Goal: Task Accomplishment & Management: Use online tool/utility

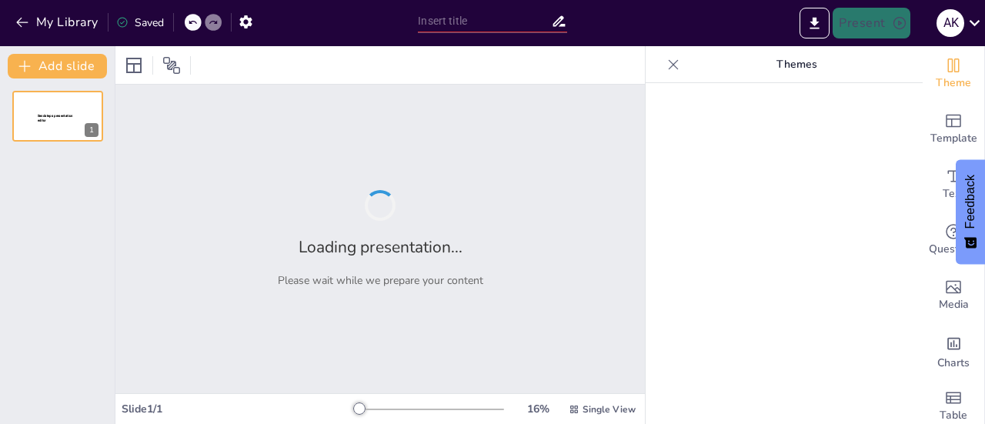
type input "Transforming EVs: Addressing Battery Challenges for a Sustainable Future"
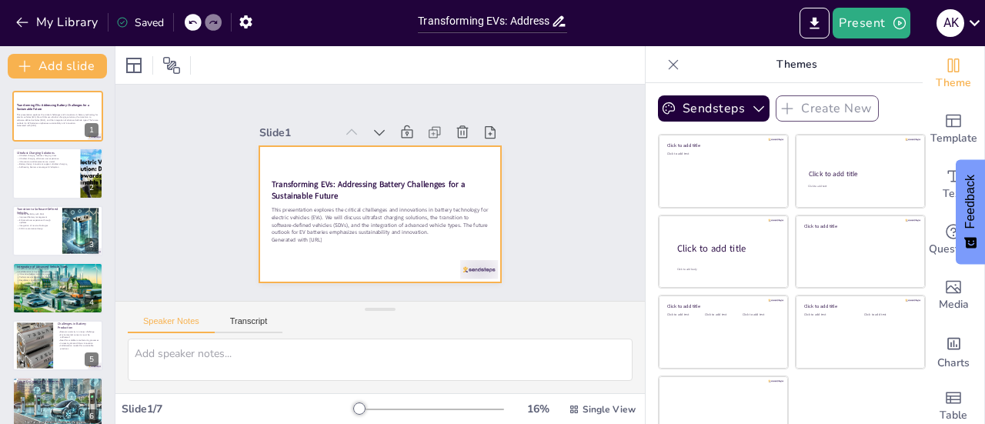
click at [428, 168] on div at bounding box center [369, 211] width 278 height 239
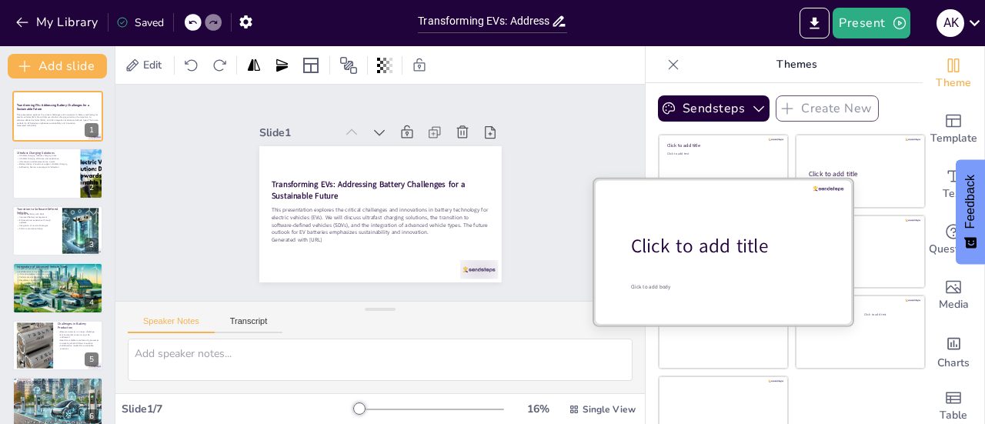
click at [653, 243] on div "Click to add title" at bounding box center [729, 246] width 196 height 26
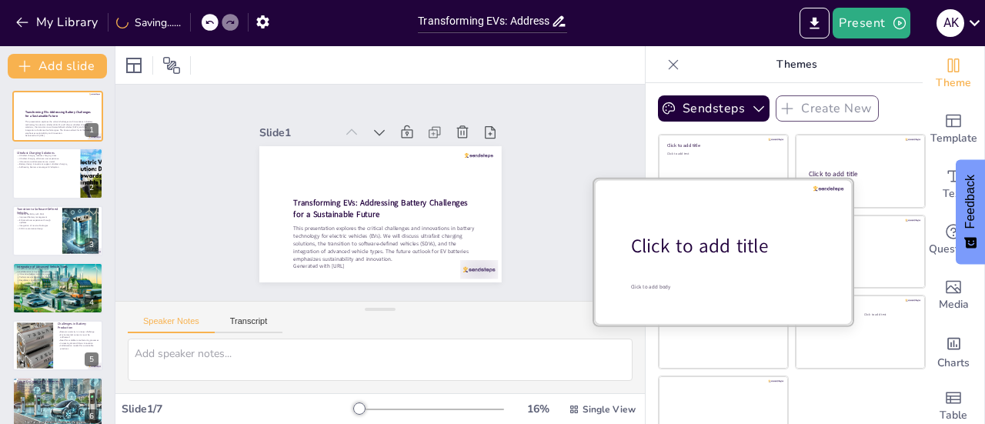
click at [637, 242] on div "Click to add title" at bounding box center [729, 246] width 196 height 26
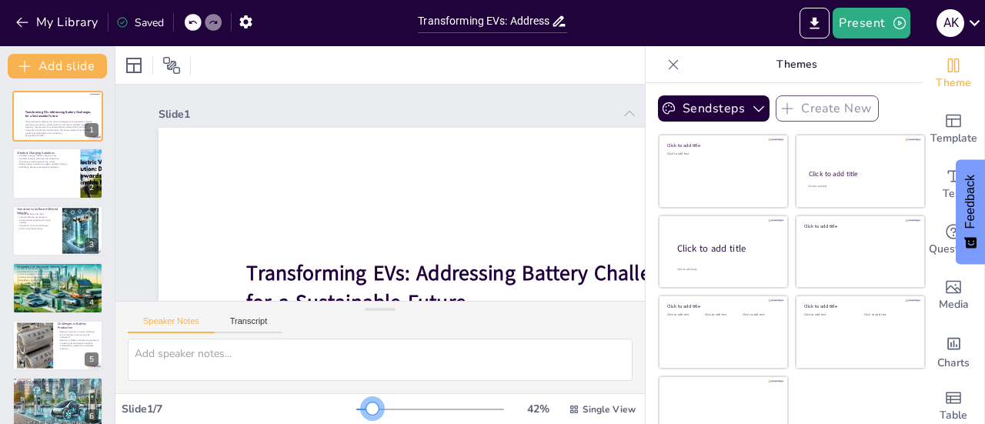
click at [356, 408] on div at bounding box center [430, 409] width 148 height 12
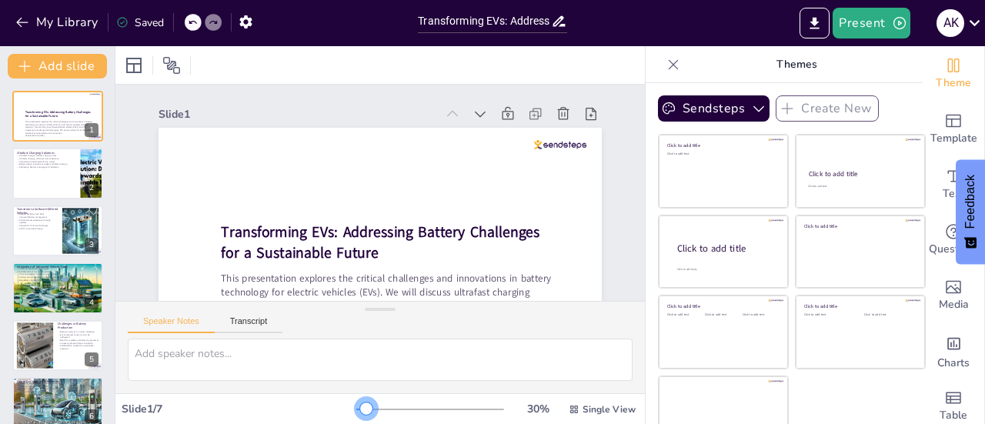
click at [360, 407] on div at bounding box center [366, 409] width 12 height 12
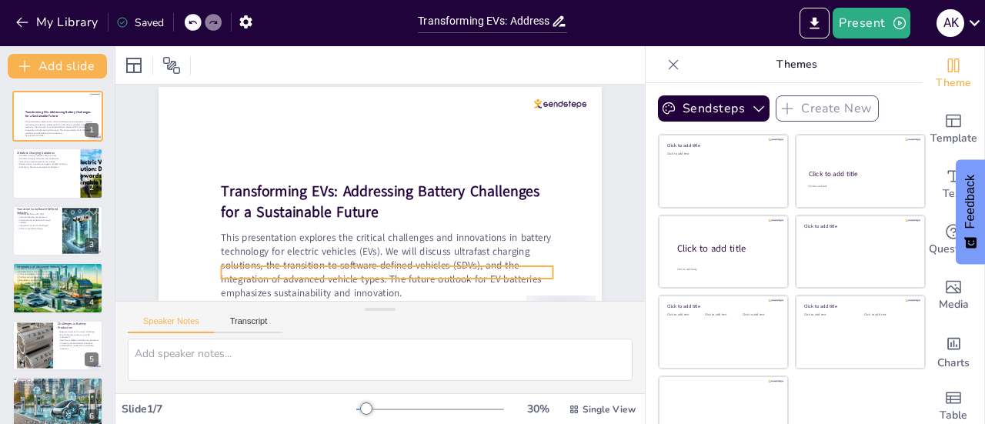
scroll to position [88, 0]
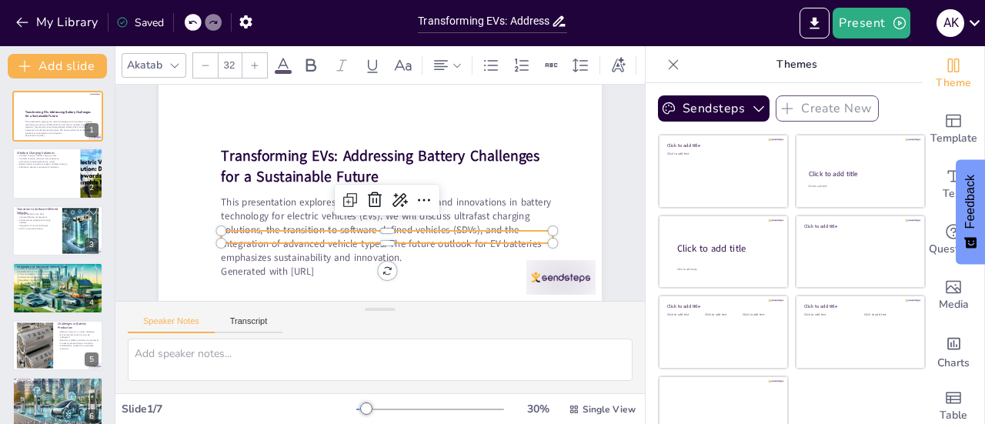
click at [367, 221] on p "This presentation explores the critical challenges and innovations in battery t…" at bounding box center [360, 225] width 293 height 273
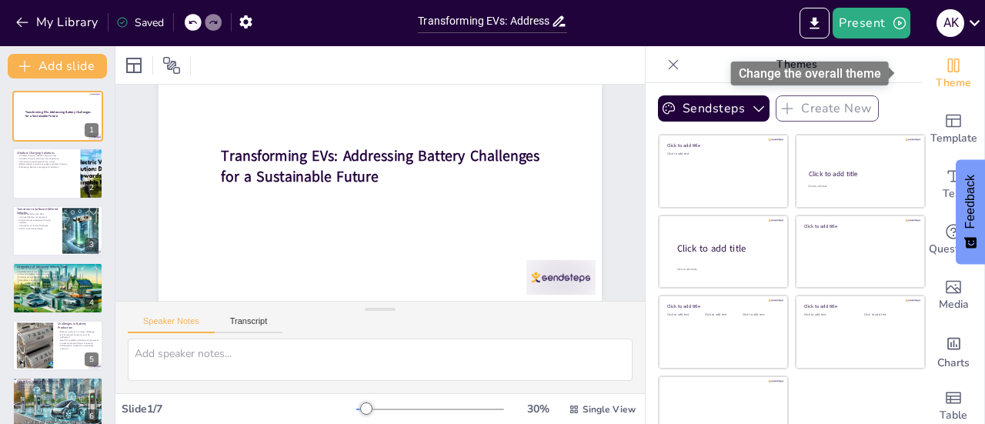
click at [945, 73] on icon "Change the overall theme" at bounding box center [954, 65] width 18 height 18
click at [936, 76] on span "Theme" at bounding box center [953, 83] width 35 height 17
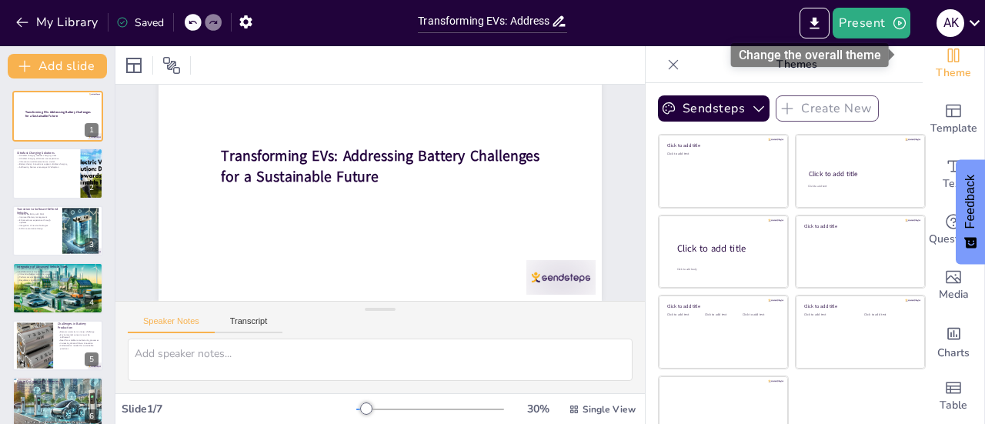
scroll to position [0, 0]
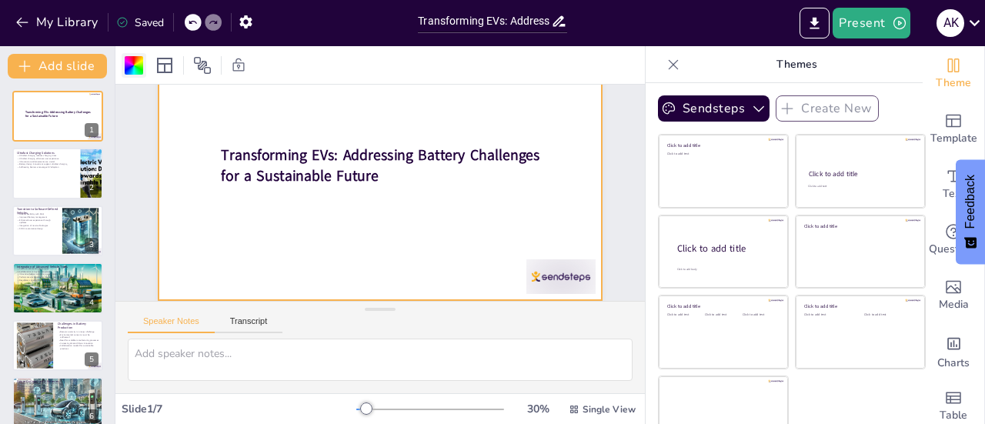
click at [140, 61] on div at bounding box center [134, 65] width 18 height 18
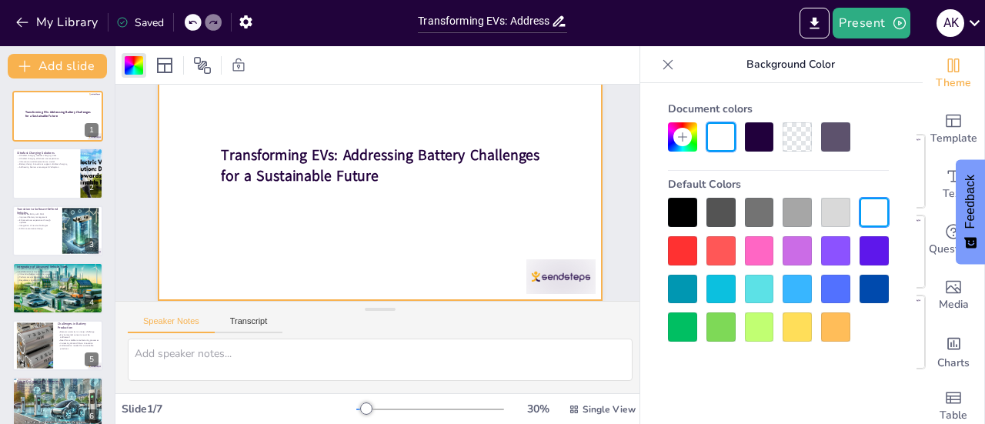
click at [691, 205] on div at bounding box center [682, 212] width 29 height 29
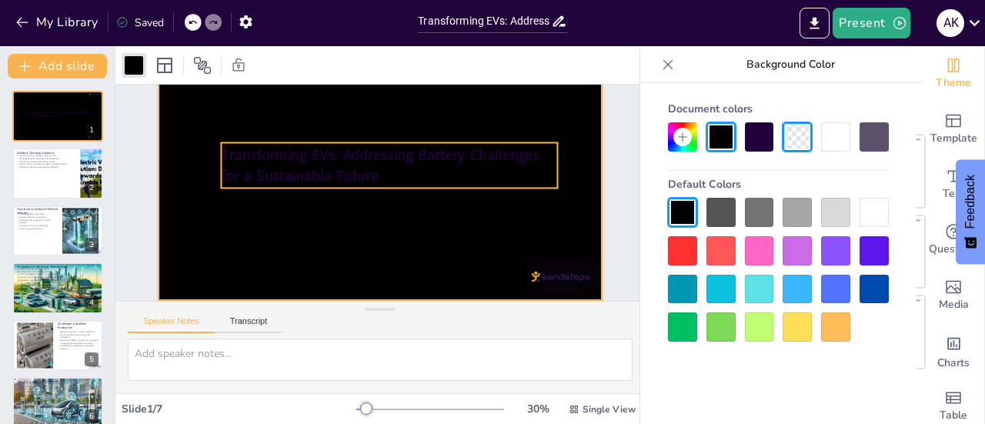
click at [417, 142] on strong "Transforming EVs: Addressing Battery Challenges for a Sustainable Future" at bounding box center [389, 158] width 316 height 118
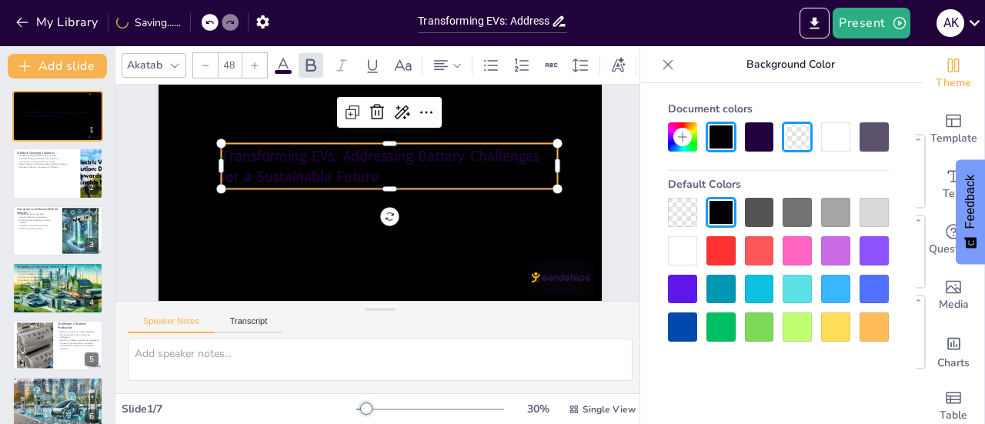
click at [688, 248] on div at bounding box center [682, 250] width 29 height 29
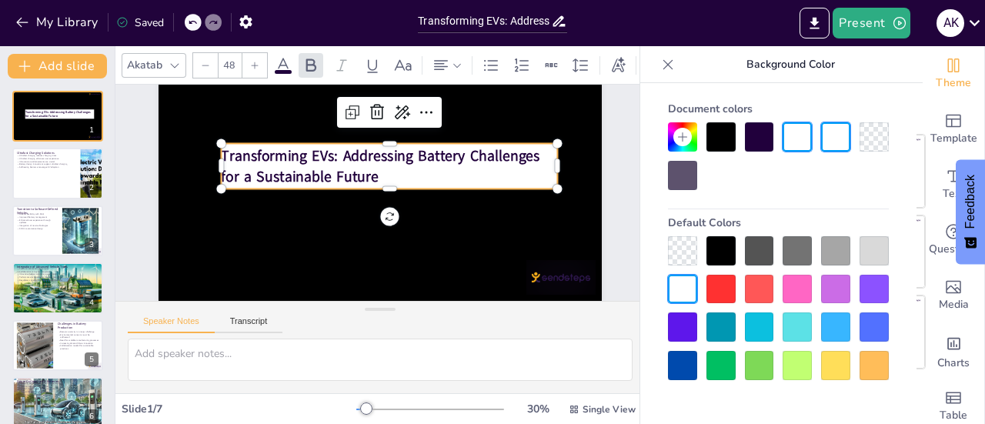
click at [689, 289] on div at bounding box center [682, 289] width 29 height 29
click at [721, 249] on div at bounding box center [721, 250] width 29 height 29
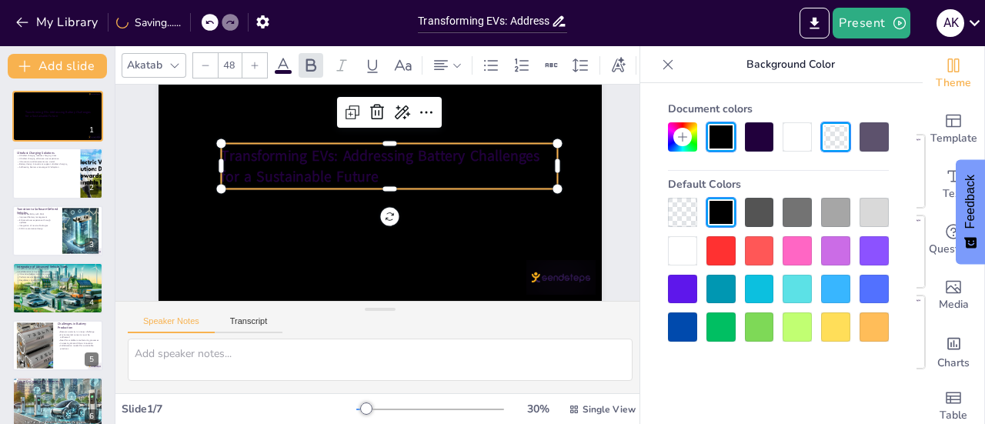
click at [281, 59] on icon at bounding box center [283, 65] width 14 height 15
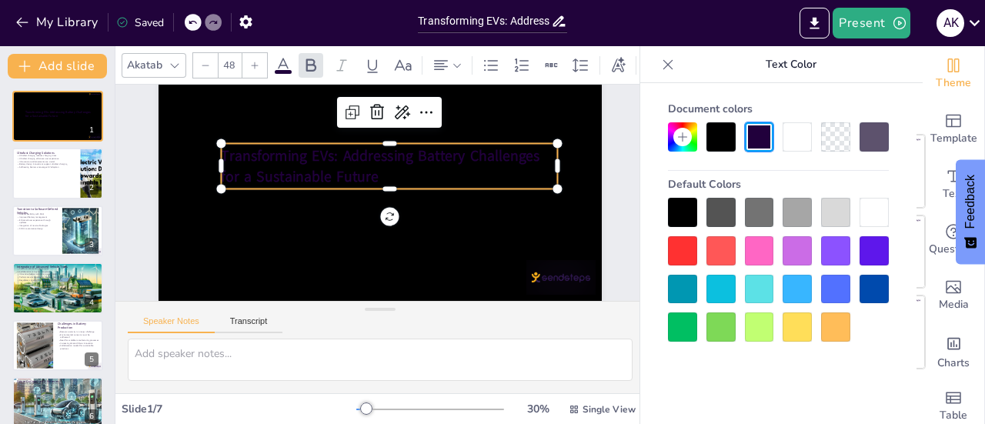
click at [875, 201] on div at bounding box center [874, 212] width 29 height 29
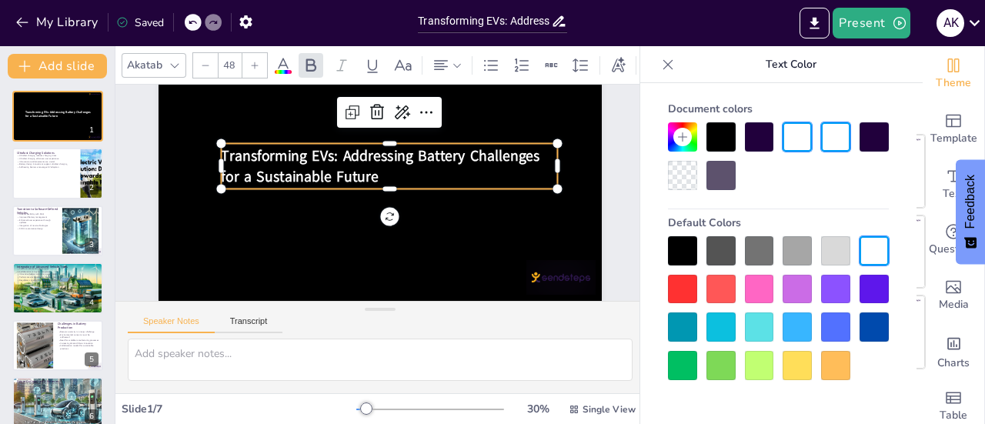
click at [337, 144] on span "Transforming EVs: Addressing Battery Challenges for a Sustainable Future" at bounding box center [386, 157] width 320 height 86
click at [345, 148] on span "Transforming EVs: Addressing Battery Challenges for a Sustainable Future" at bounding box center [389, 158] width 316 height 118
click at [329, 141] on span "Transforming EVs: Addressing Battery Challenges for a Sustainable Future" at bounding box center [398, 166] width 264 height 229
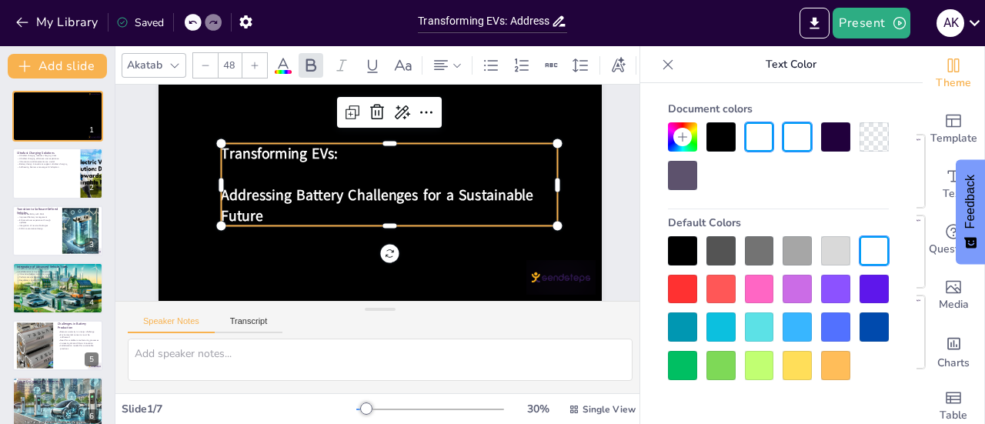
scroll to position [67, 0]
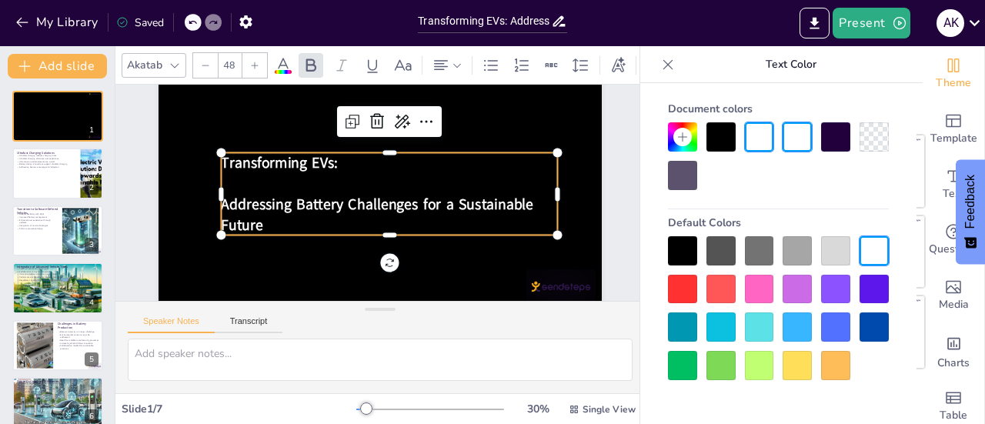
click at [549, 171] on p "Transforming EVs:" at bounding box center [398, 167] width 326 height 124
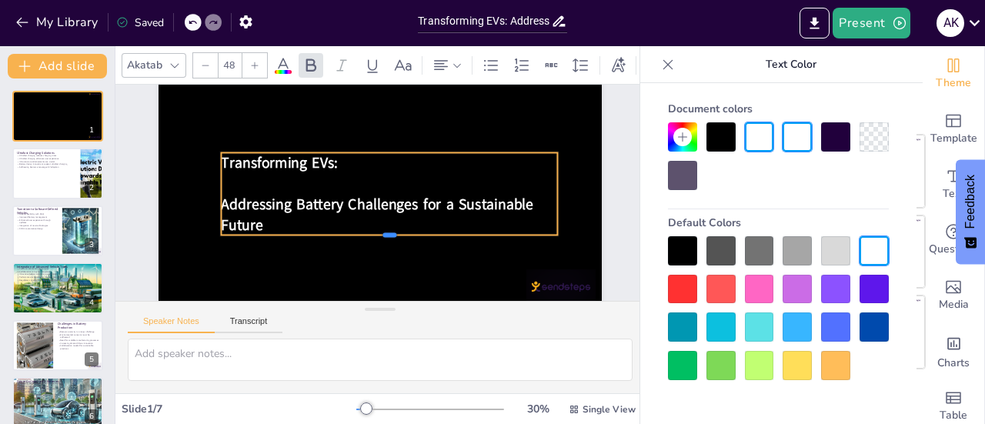
drag, startPoint x: 363, startPoint y: 238, endPoint x: 293, endPoint y: 242, distance: 70.2
click at [293, 242] on div at bounding box center [379, 243] width 332 height 82
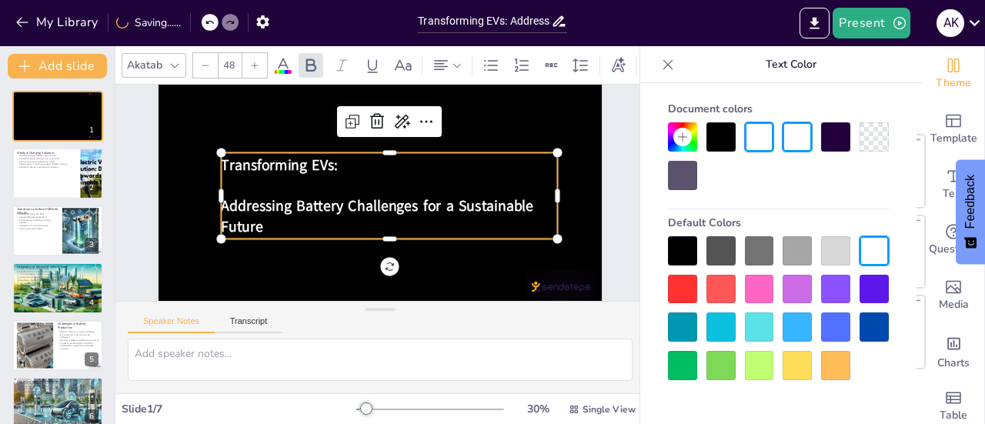
click at [670, 69] on icon at bounding box center [668, 64] width 15 height 15
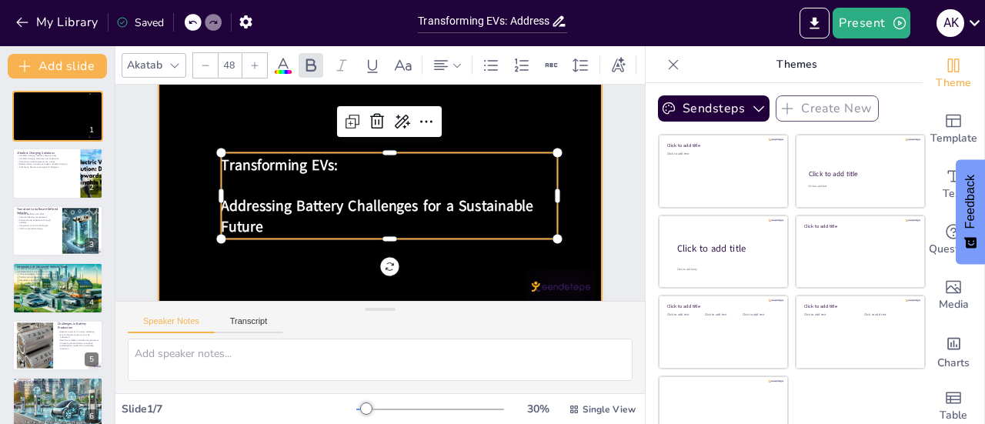
drag, startPoint x: 497, startPoint y: 153, endPoint x: 492, endPoint y: 119, distance: 34.9
click at [492, 119] on div "Transforming EVs: Addressing Battery Challenges for a Sustainable Future" at bounding box center [382, 185] width 499 height 374
click at [492, 119] on div at bounding box center [383, 186] width 509 height 437
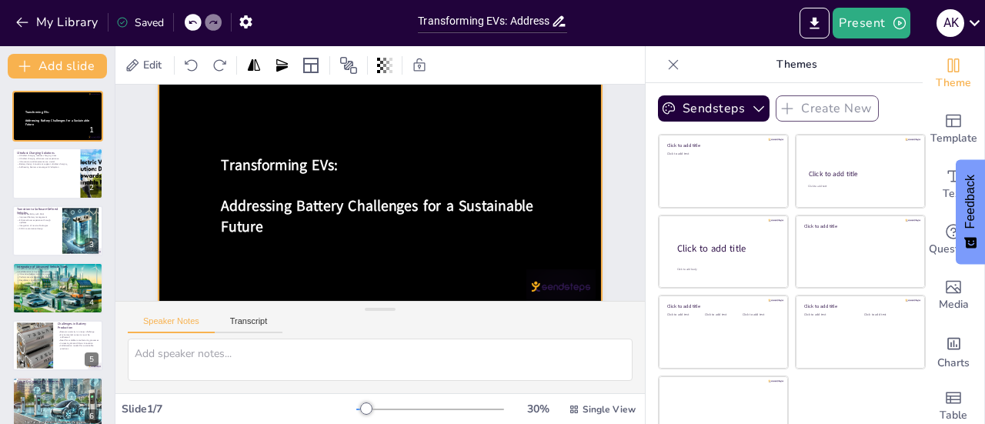
click at [492, 119] on div at bounding box center [382, 186] width 486 height 336
click at [492, 119] on div at bounding box center [382, 185] width 499 height 374
click at [352, 141] on div at bounding box center [383, 186] width 507 height 408
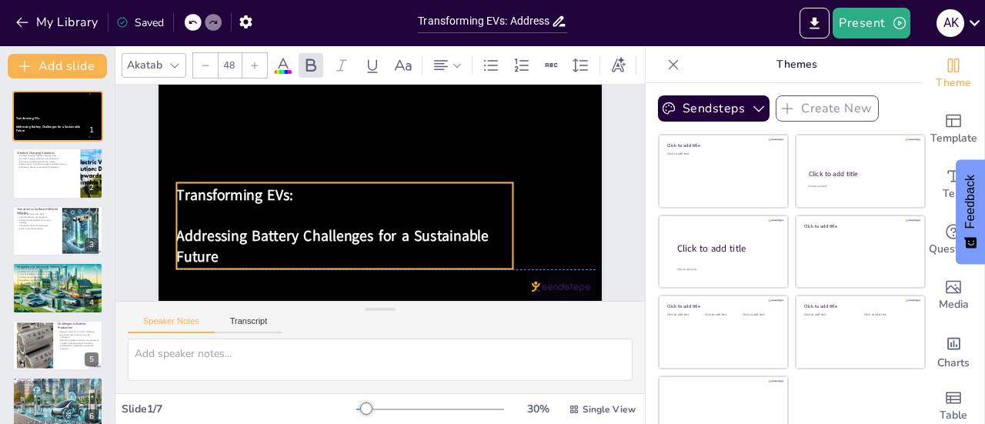
drag, startPoint x: 302, startPoint y: 155, endPoint x: 257, endPoint y: 187, distance: 55.1
click at [306, 114] on span "Transforming EVs:" at bounding box center [333, 55] width 55 height 117
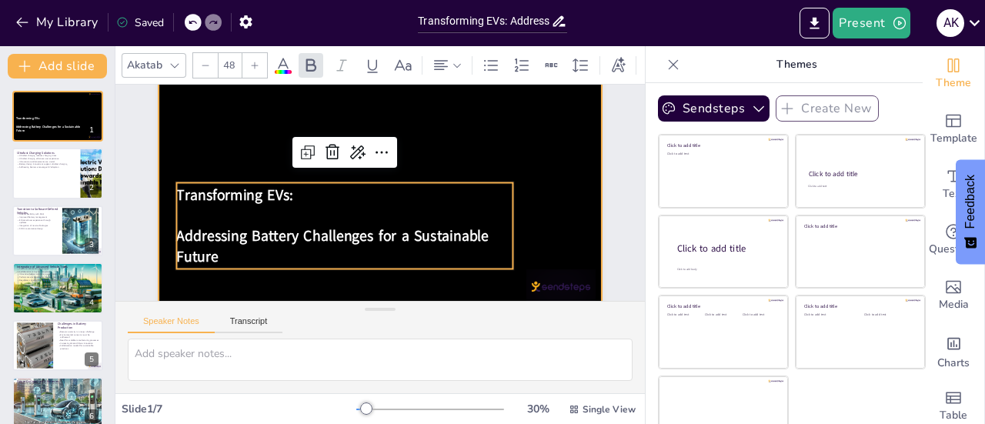
click at [453, 132] on div at bounding box center [382, 186] width 486 height 336
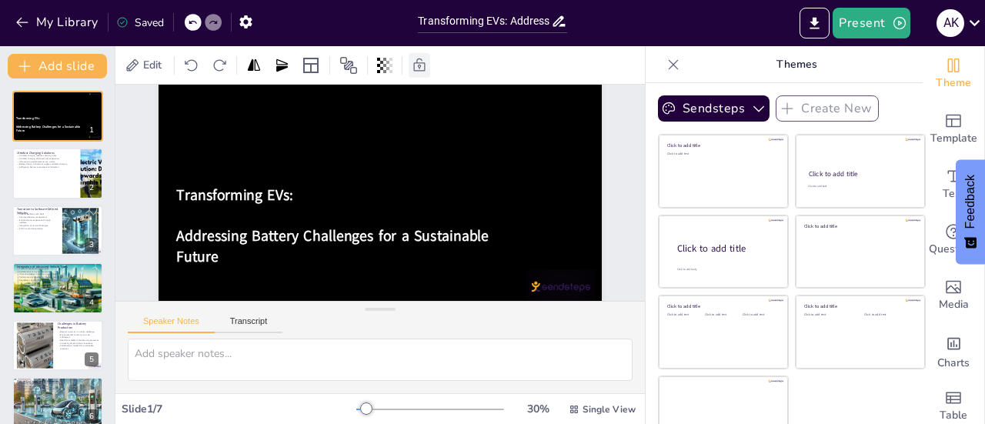
click at [428, 58] on div at bounding box center [420, 65] width 22 height 25
click at [202, 64] on icon at bounding box center [208, 64] width 12 height 13
click at [382, 60] on icon at bounding box center [384, 65] width 15 height 15
click at [528, 116] on div at bounding box center [383, 186] width 507 height 408
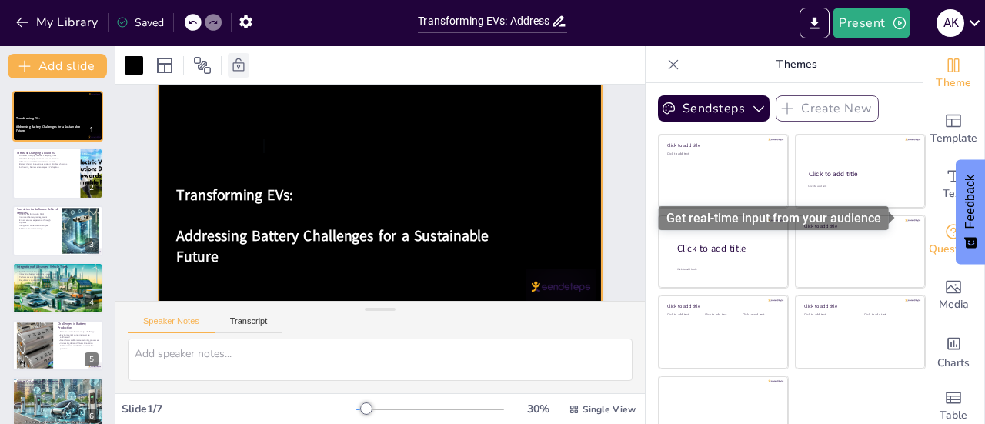
scroll to position [22, 0]
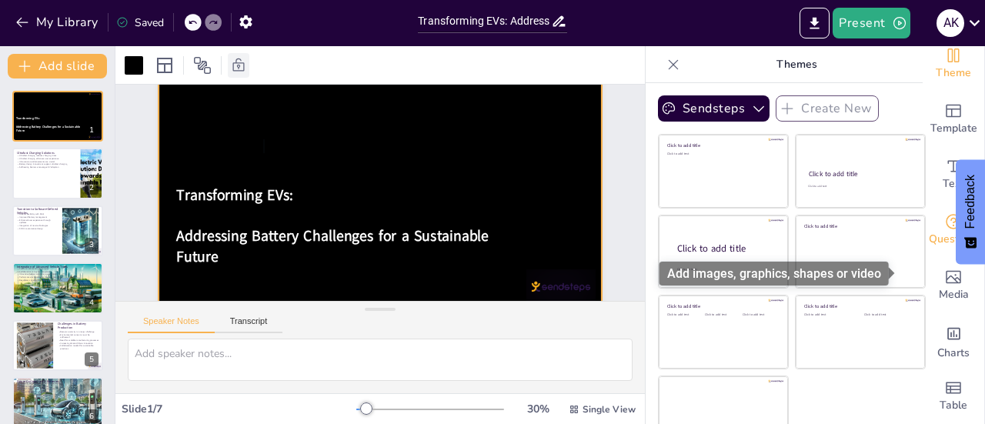
click at [946, 271] on icon "Add images, graphics, shapes or video" at bounding box center [953, 277] width 15 height 13
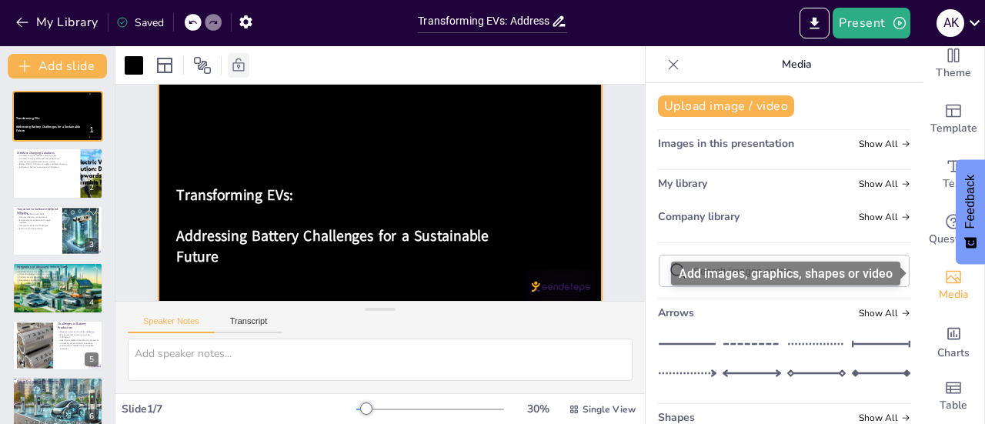
click at [946, 271] on icon "Add images, graphics, shapes or video" at bounding box center [953, 277] width 15 height 13
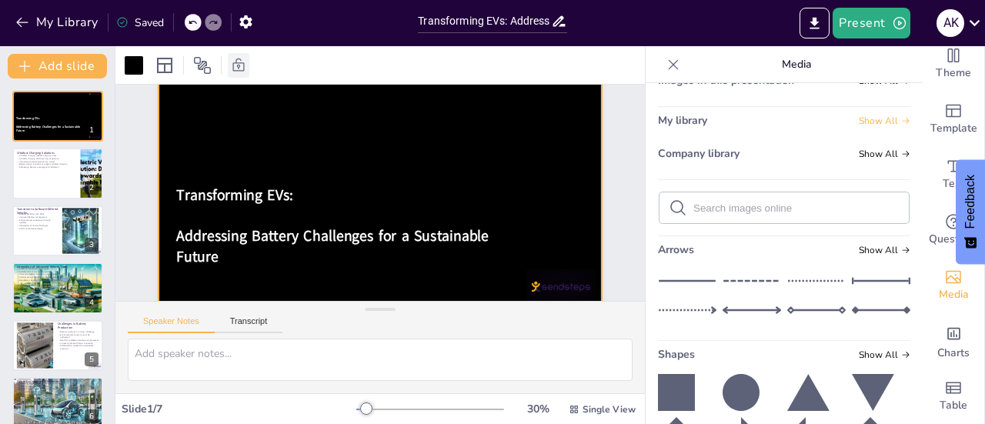
scroll to position [64, 0]
click at [789, 202] on input "text" at bounding box center [797, 208] width 206 height 12
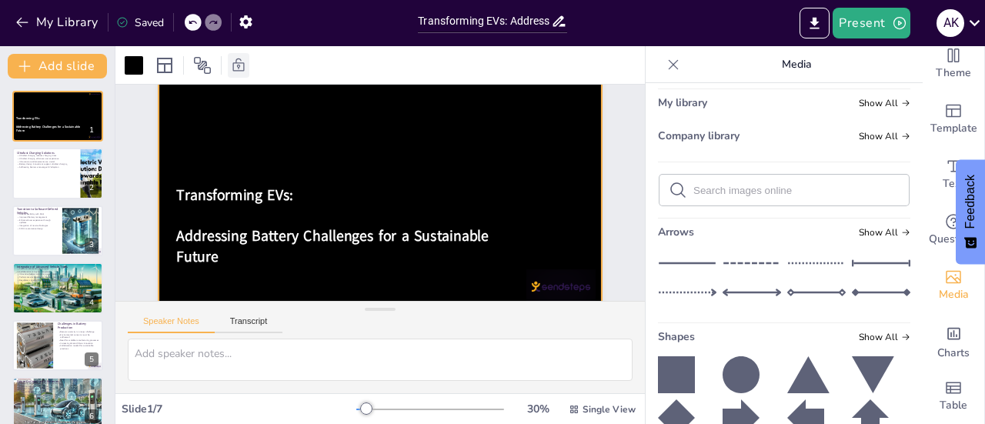
scroll to position [79, 0]
type input "battery car"
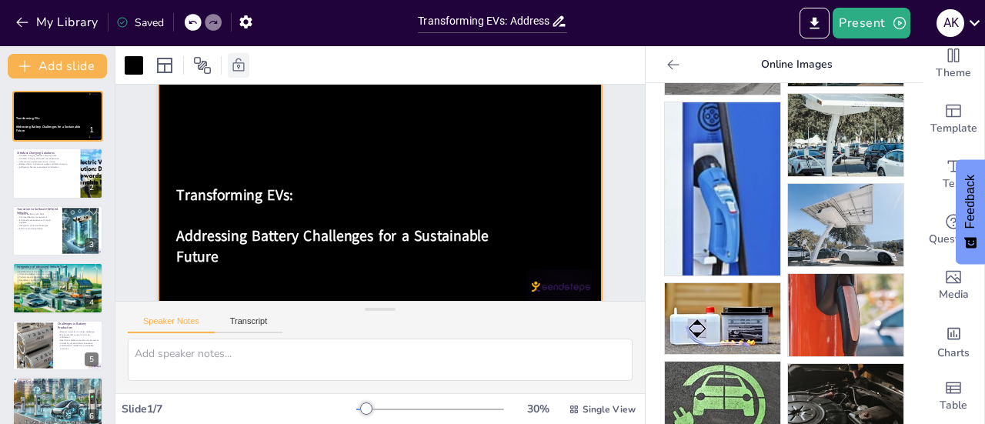
scroll to position [584, 0]
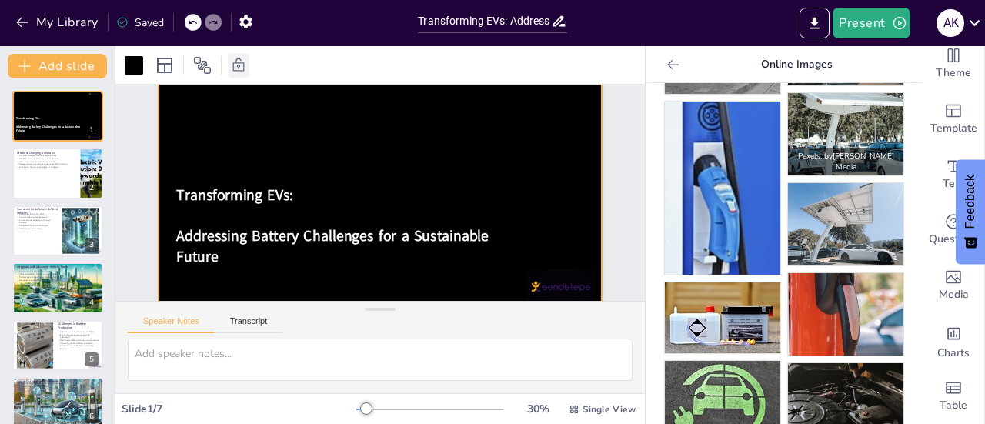
click at [805, 110] on img at bounding box center [845, 134] width 115 height 82
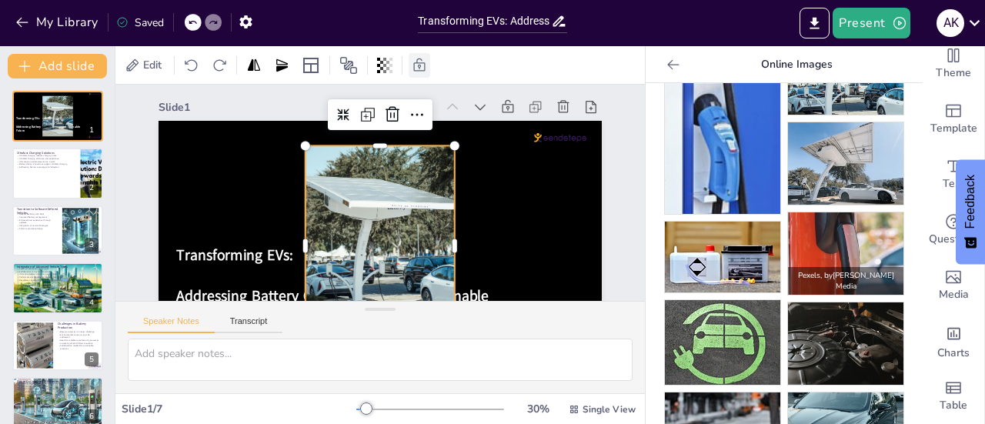
scroll to position [642, 0]
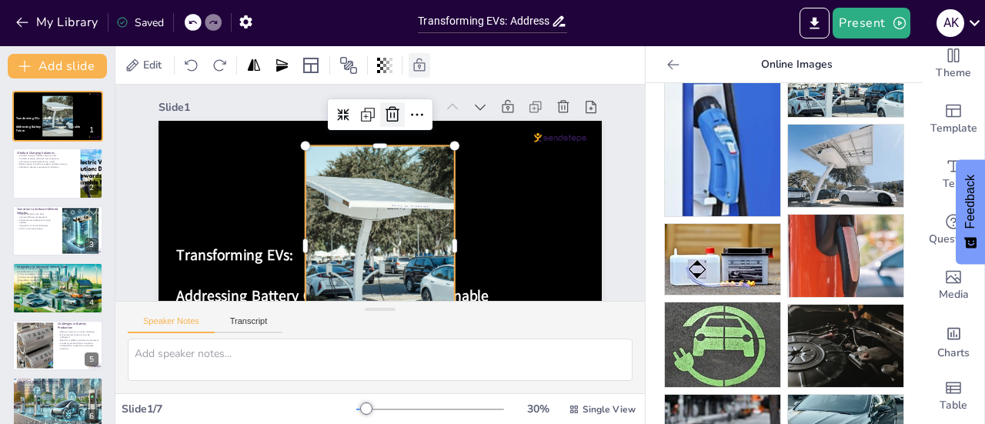
click at [414, 116] on icon at bounding box center [423, 125] width 18 height 19
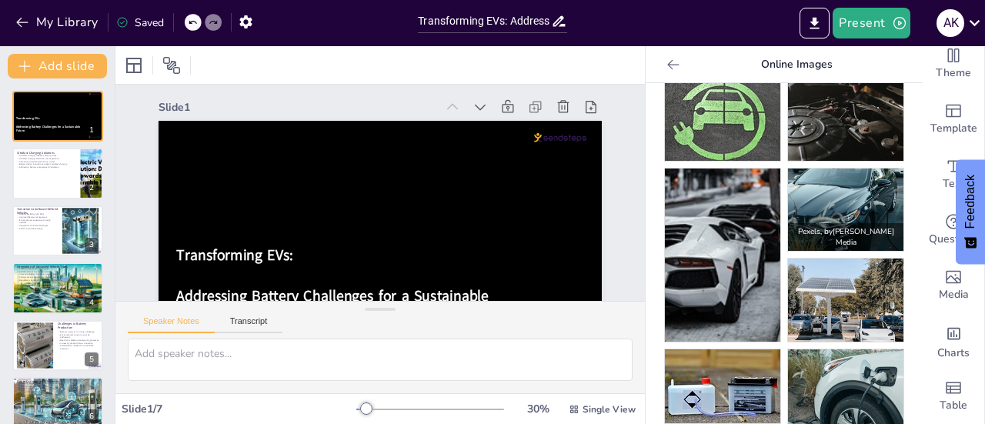
scroll to position [868, 0]
click at [819, 184] on img at bounding box center [845, 210] width 115 height 82
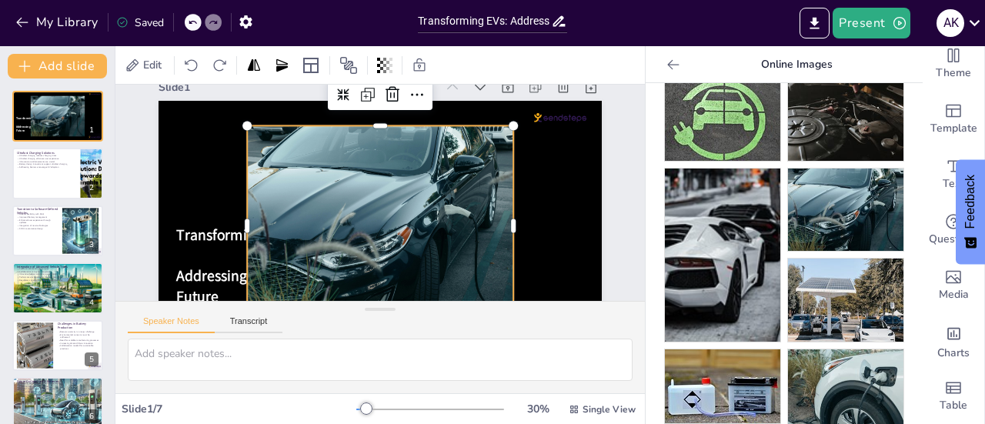
scroll to position [0, 0]
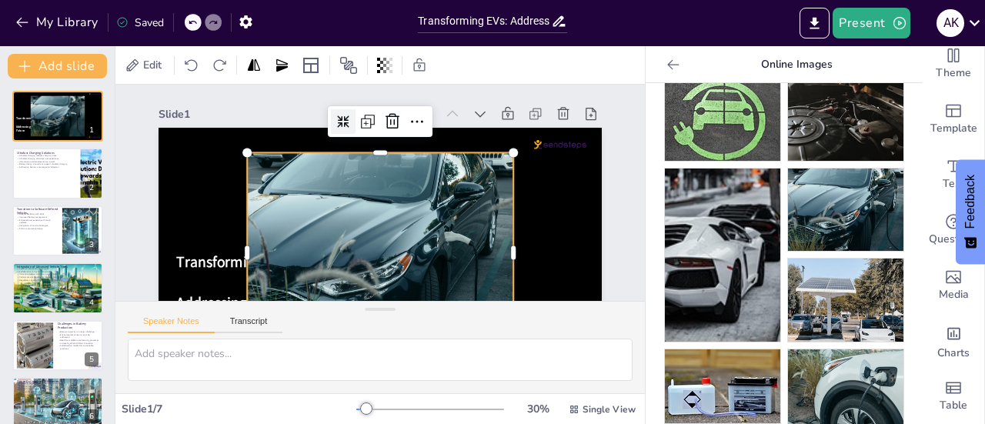
click at [383, 116] on icon at bounding box center [391, 113] width 17 height 17
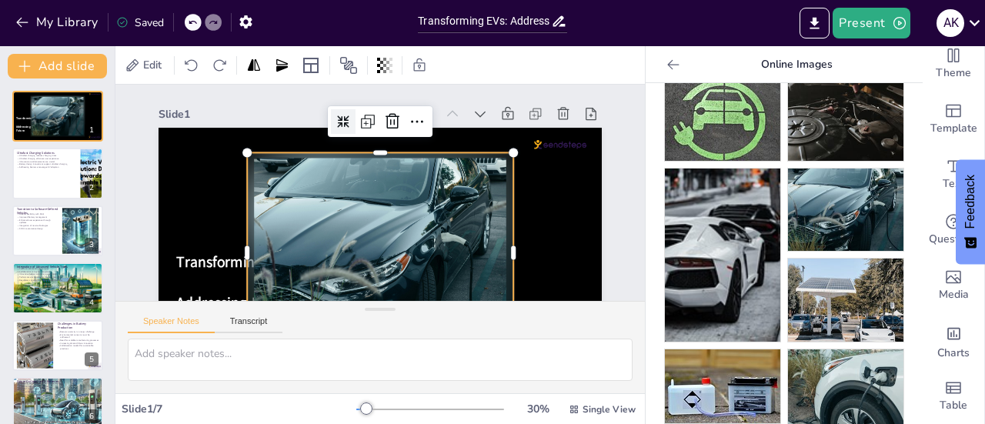
click at [415, 117] on icon at bounding box center [423, 125] width 17 height 17
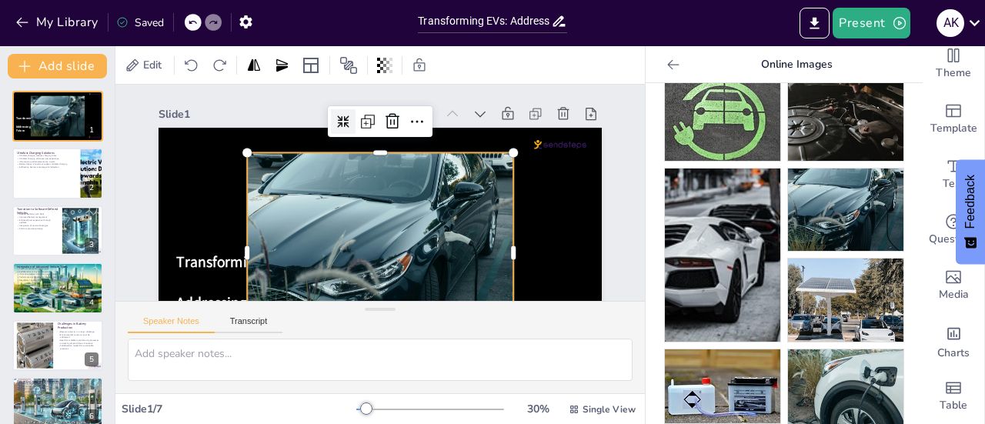
click at [392, 116] on icon at bounding box center [400, 115] width 17 height 17
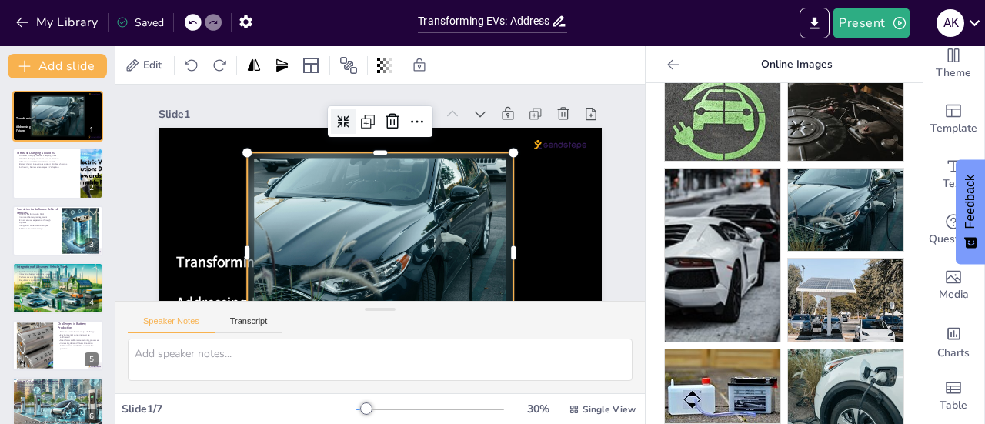
click at [352, 116] on icon at bounding box center [359, 116] width 15 height 15
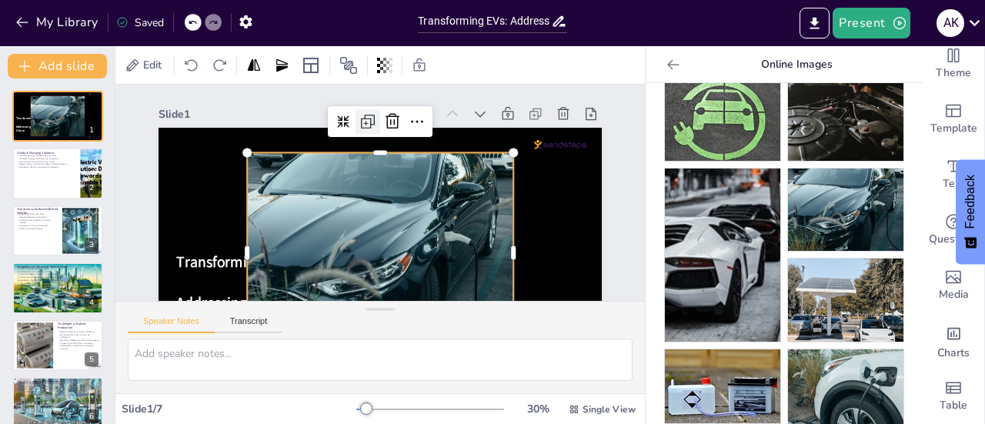
click at [420, 130] on icon at bounding box center [426, 136] width 13 height 13
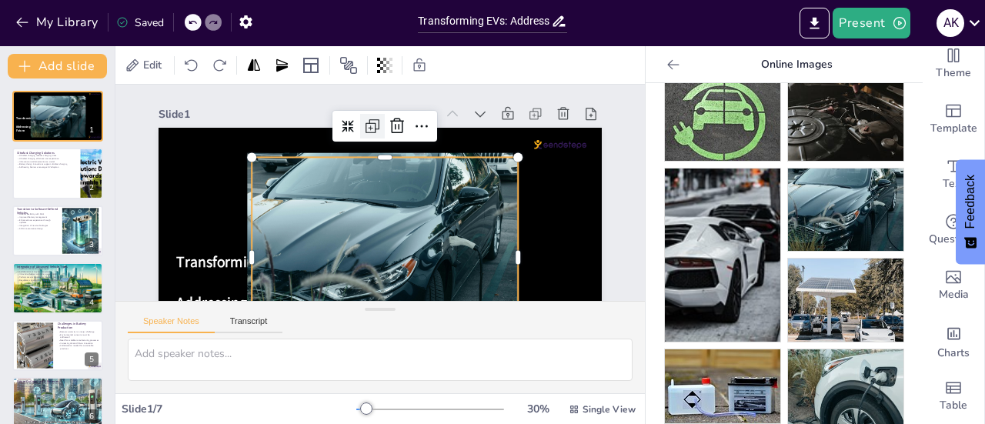
click at [421, 140] on icon at bounding box center [433, 152] width 25 height 25
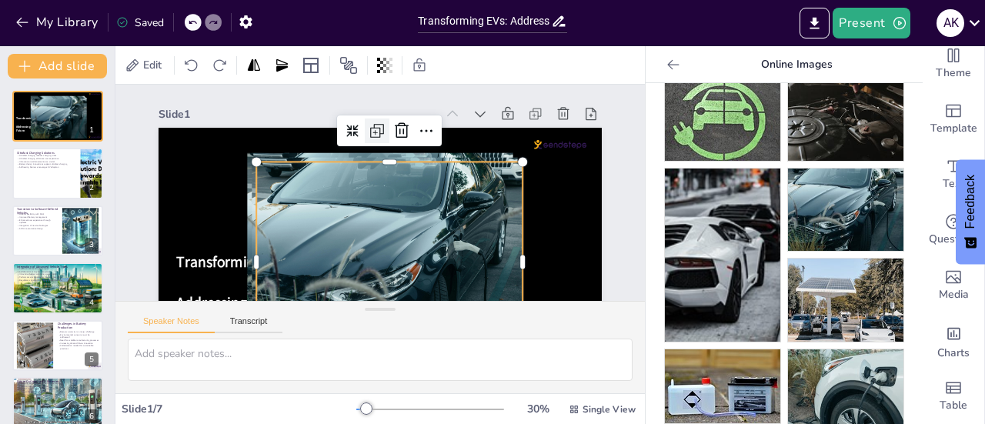
click at [404, 131] on icon at bounding box center [410, 137] width 12 height 12
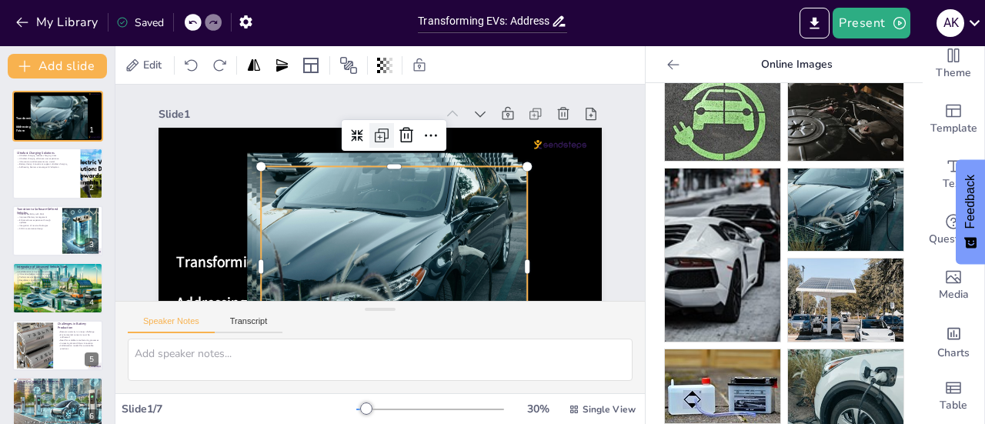
click at [402, 135] on icon at bounding box center [415, 148] width 26 height 26
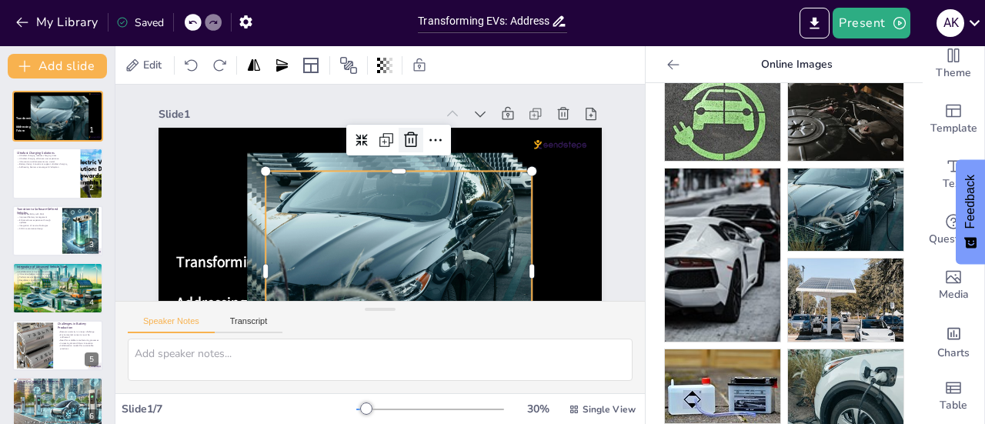
click at [425, 162] on icon at bounding box center [438, 175] width 26 height 26
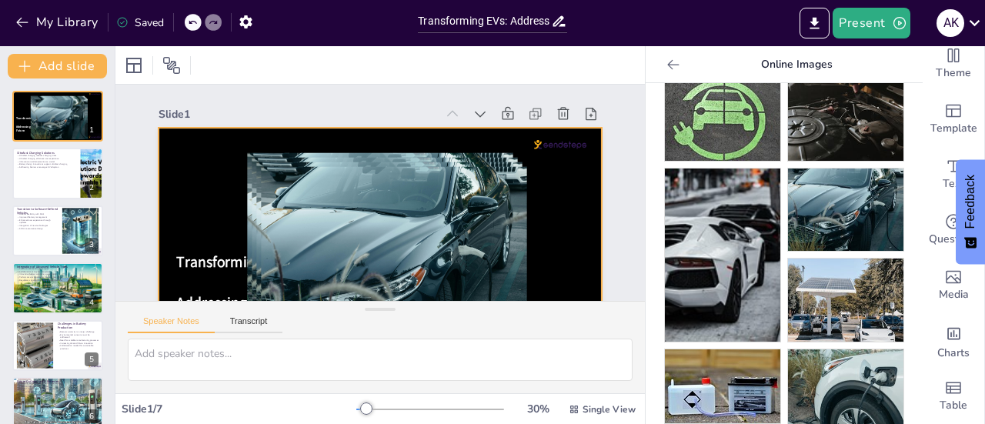
click at [406, 187] on div at bounding box center [324, 241] width 306 height 330
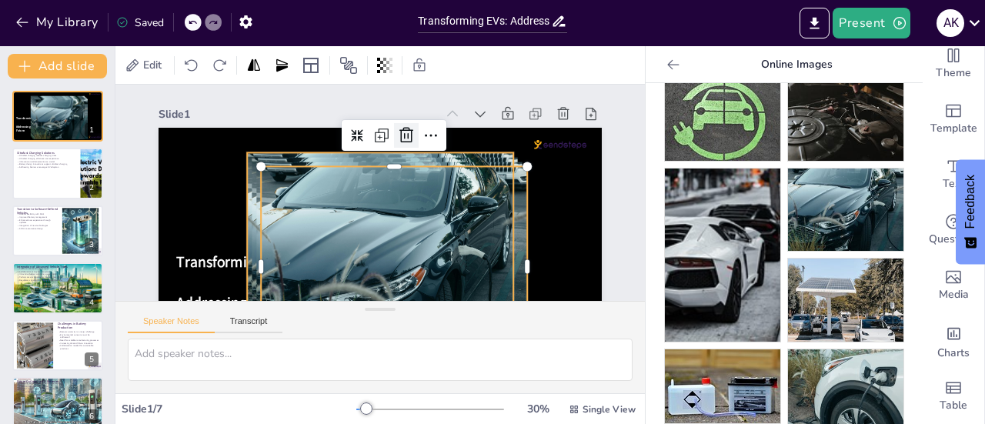
click at [423, 157] on div at bounding box center [440, 174] width 35 height 35
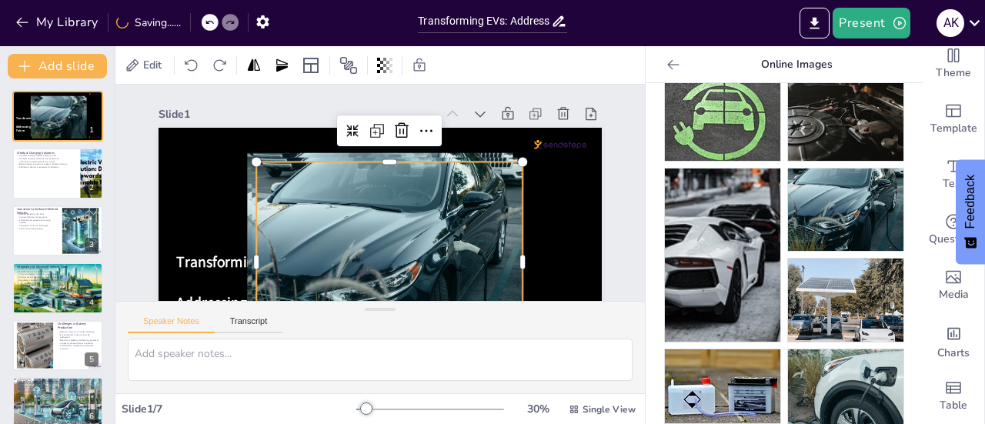
click at [412, 189] on div at bounding box center [367, 261] width 315 height 272
click at [431, 157] on icon at bounding box center [441, 167] width 21 height 20
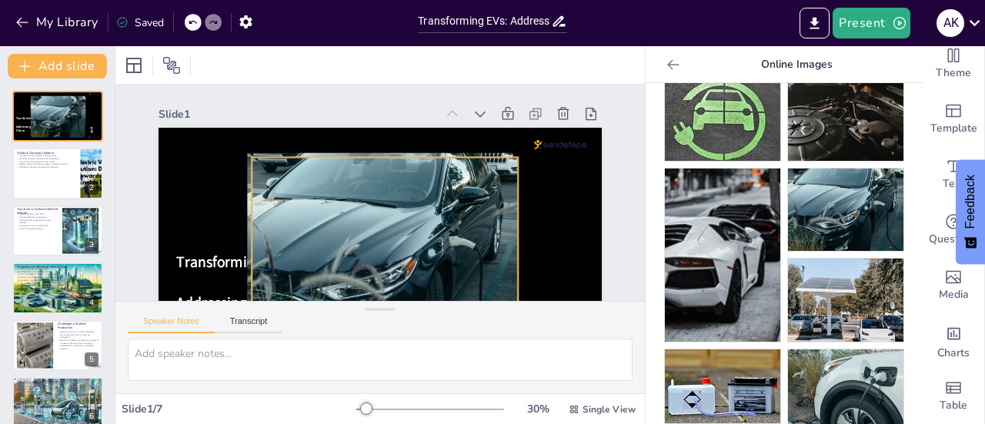
click at [410, 186] on div at bounding box center [340, 244] width 331 height 326
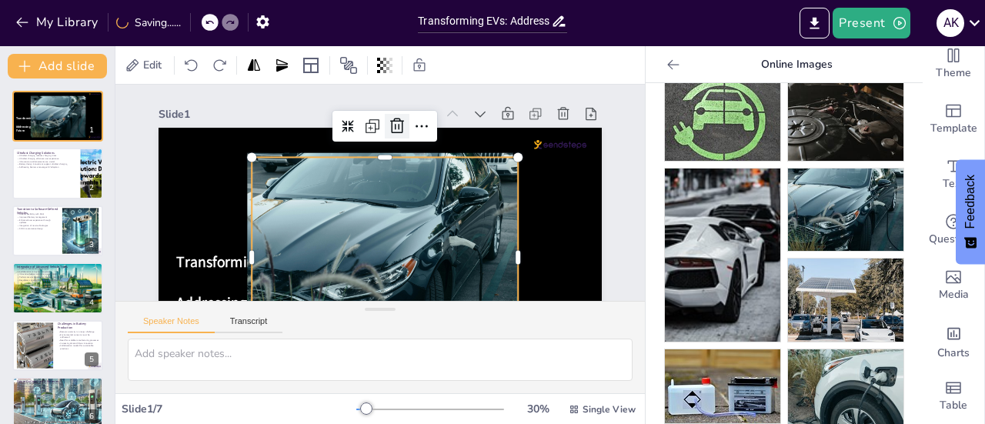
click at [408, 132] on icon at bounding box center [417, 134] width 18 height 18
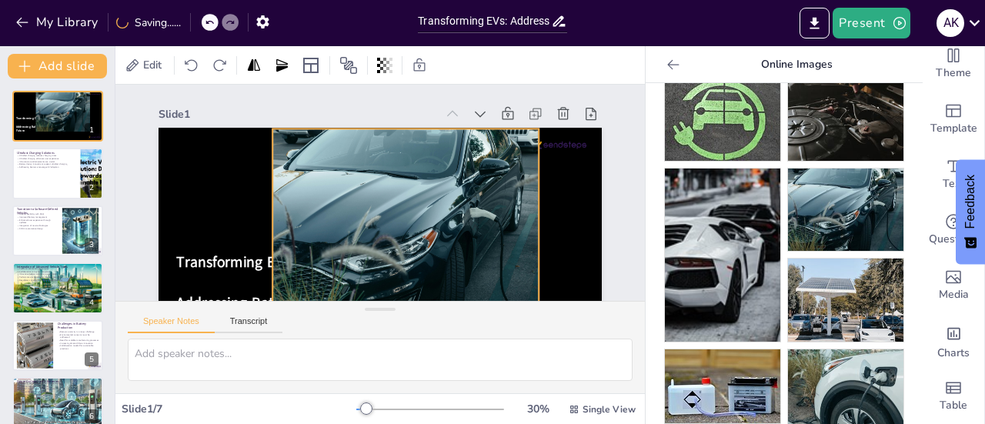
drag, startPoint x: 437, startPoint y: 192, endPoint x: 463, endPoint y: 168, distance: 34.9
click at [460, 168] on div at bounding box center [347, 222] width 226 height 286
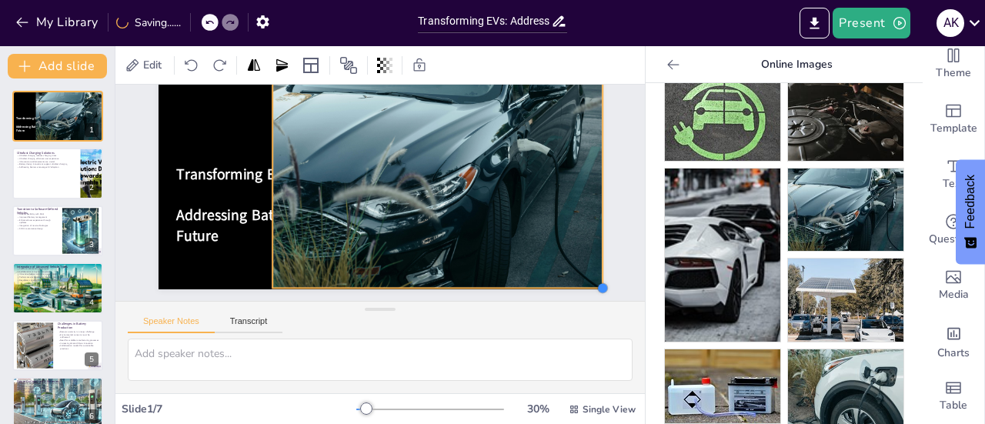
drag, startPoint x: 541, startPoint y: 246, endPoint x: 605, endPoint y: 279, distance: 71.6
click at [605, 279] on div "Slide 1 Transforming EVs: Addressing Battery Challenges for a Sustainable Futur…" at bounding box center [427, 178] width 442 height 594
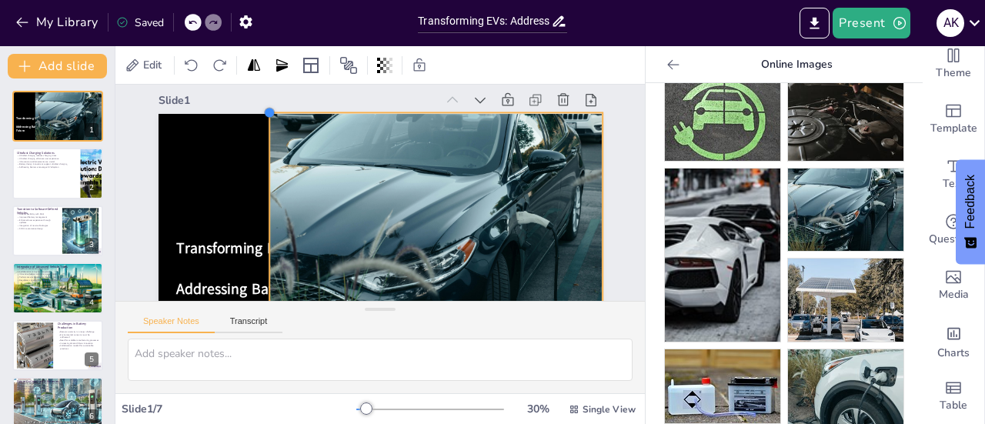
click at [343, 69] on div at bounding box center [352, 60] width 18 height 18
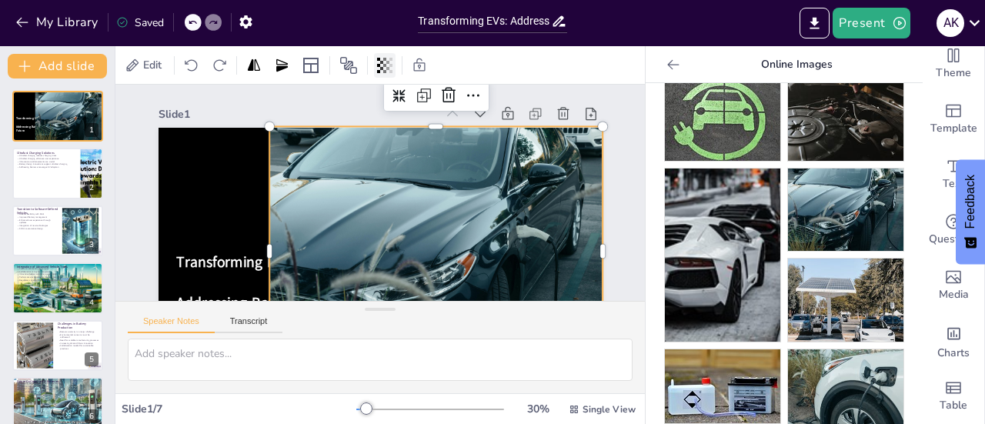
click at [378, 61] on icon at bounding box center [384, 65] width 15 height 15
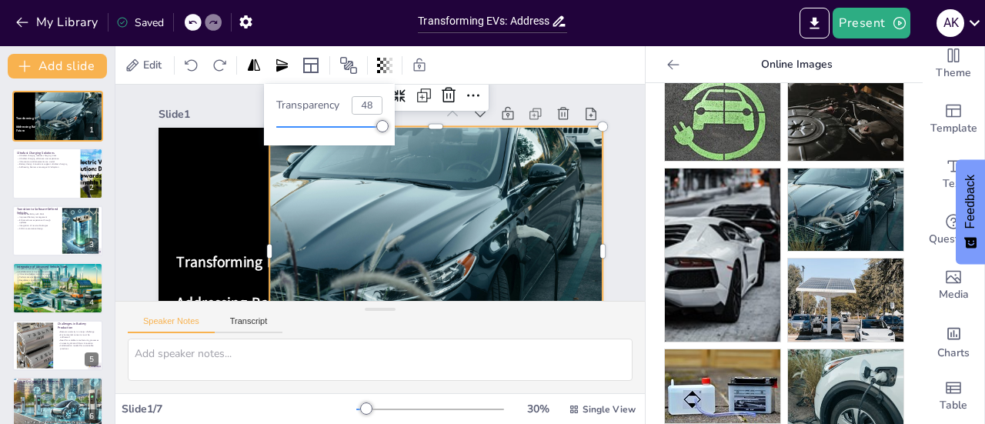
click at [328, 131] on div at bounding box center [329, 127] width 106 height 12
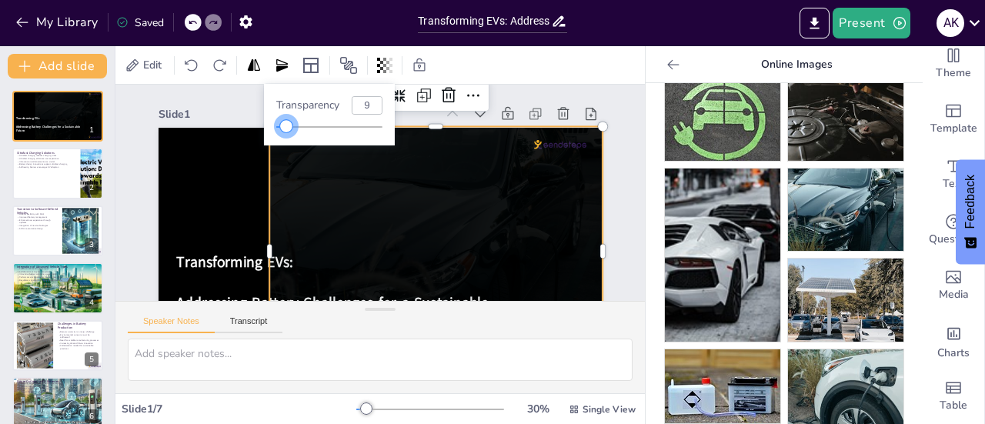
click at [286, 129] on div at bounding box center [329, 127] width 106 height 12
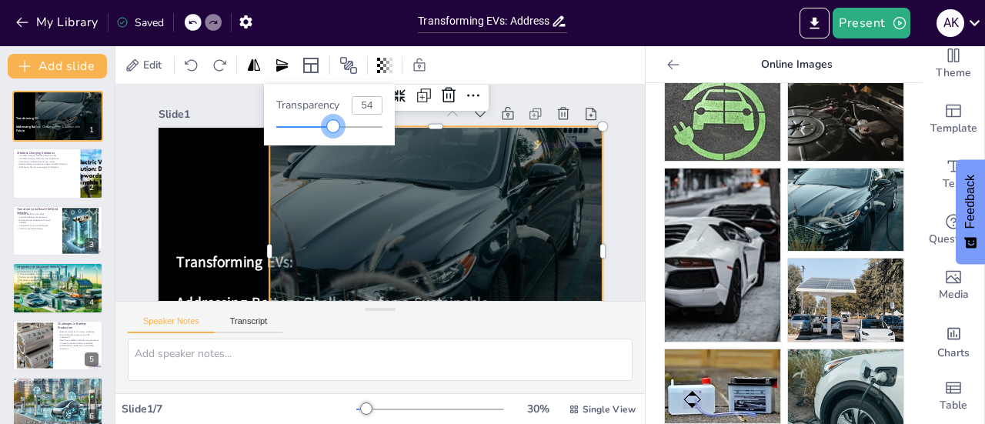
click at [334, 125] on div at bounding box center [329, 127] width 106 height 12
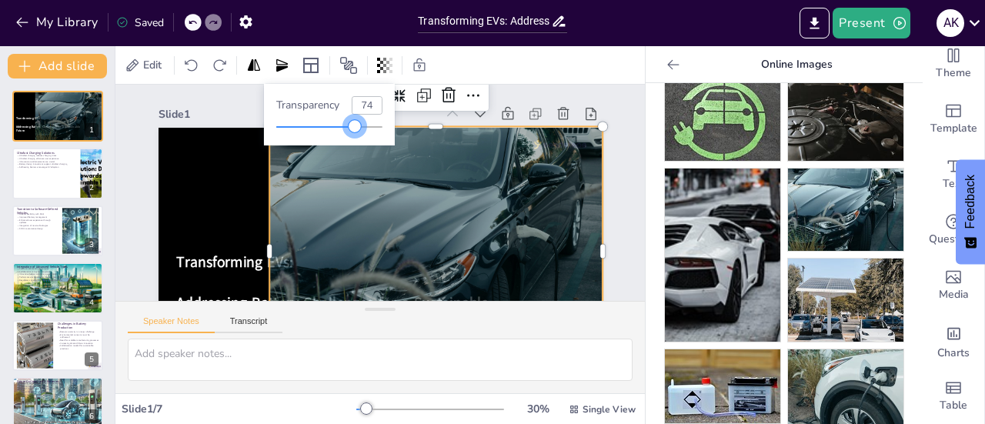
click at [356, 129] on div at bounding box center [329, 127] width 106 height 12
click at [374, 129] on div at bounding box center [329, 127] width 106 height 12
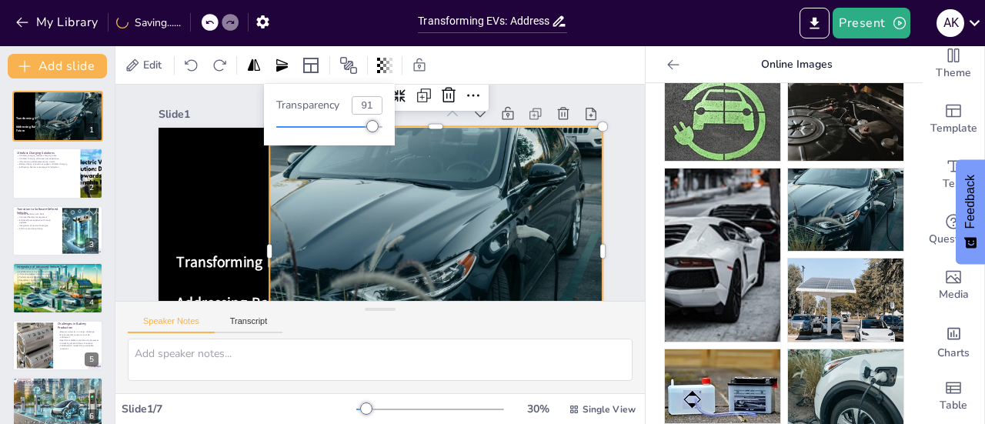
type input "48"
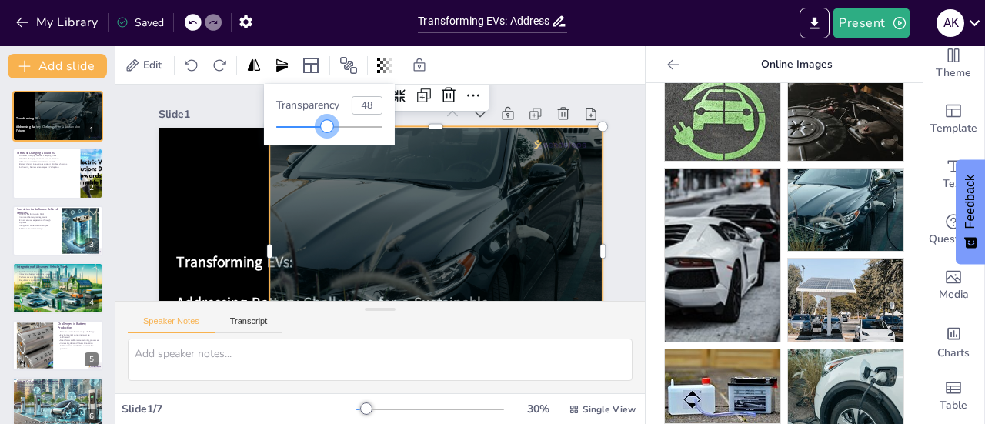
click at [328, 129] on div at bounding box center [329, 127] width 106 height 12
click at [519, 186] on div at bounding box center [366, 273] width 398 height 416
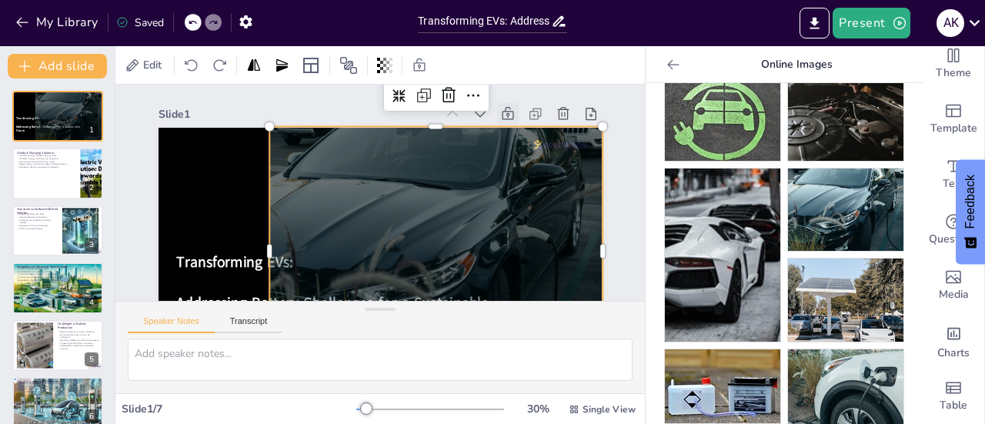
click at [504, 280] on icon at bounding box center [494, 289] width 19 height 19
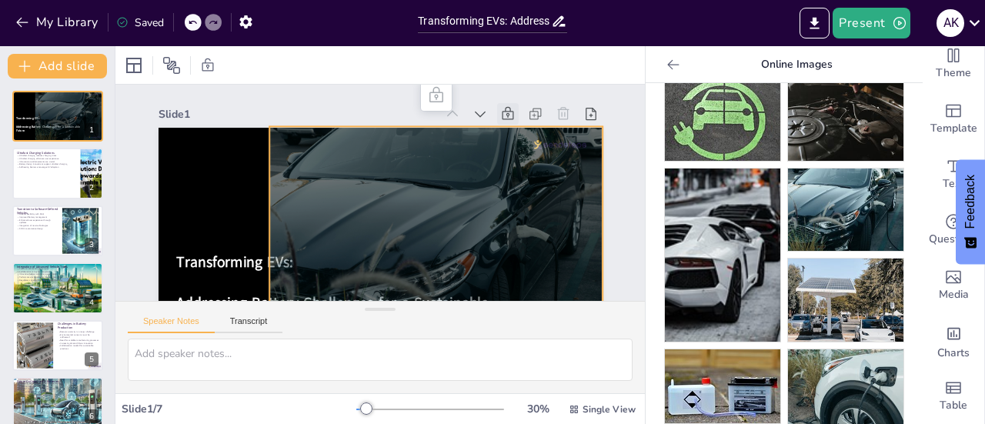
click at [517, 148] on icon at bounding box center [526, 157] width 19 height 19
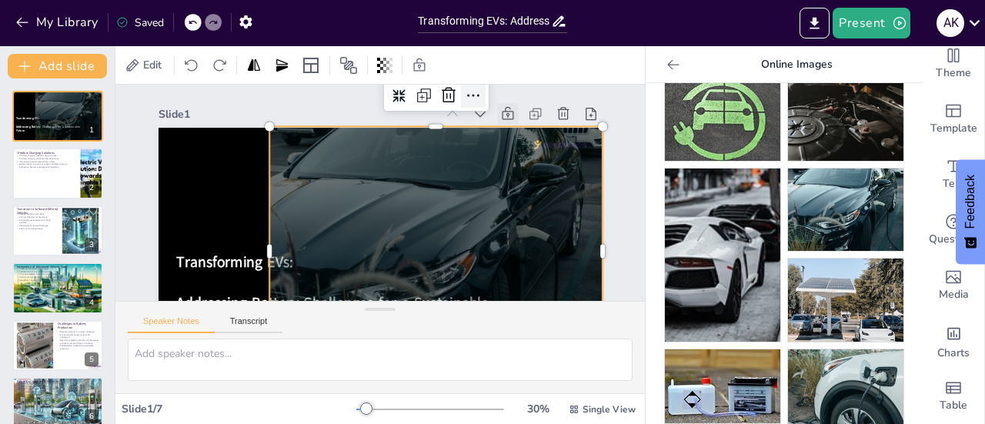
click at [500, 156] on icon at bounding box center [513, 169] width 26 height 26
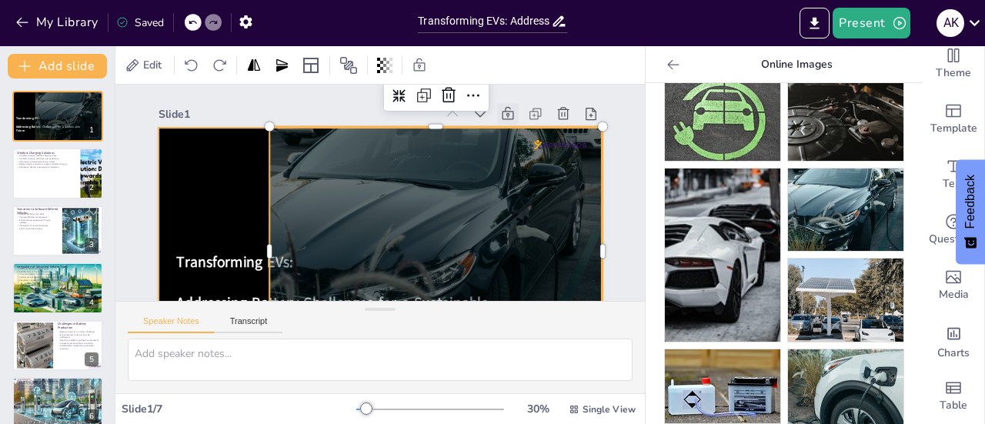
click at [251, 232] on div at bounding box center [356, 247] width 507 height 408
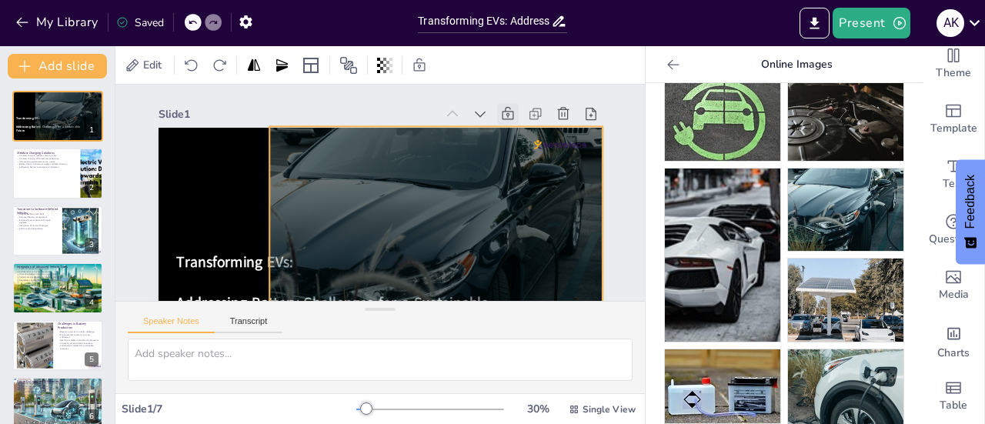
click at [362, 207] on div at bounding box center [423, 261] width 378 height 313
click at [310, 326] on div "Speaker Notes Transcript" at bounding box center [380, 320] width 530 height 37
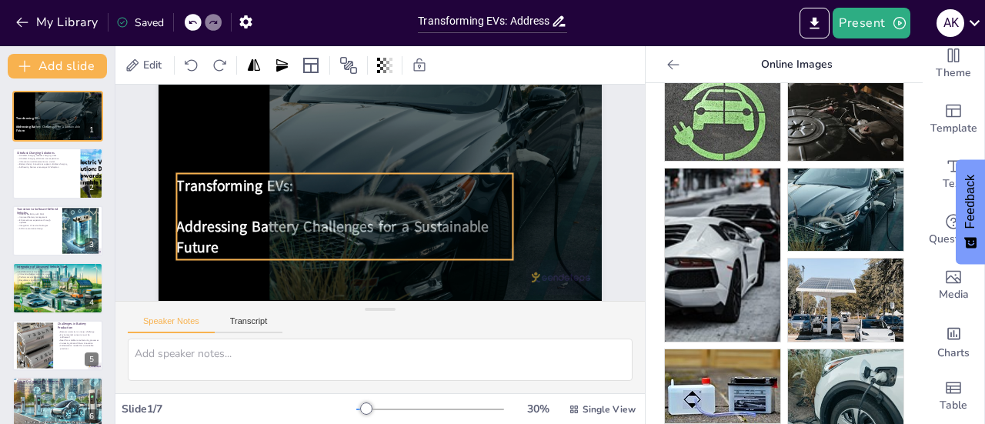
scroll to position [89, 0]
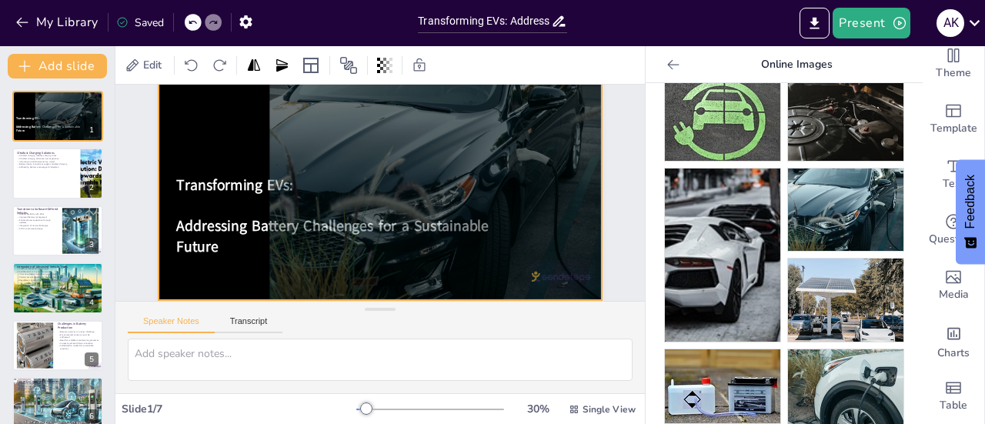
click at [217, 133] on div at bounding box center [385, 176] width 499 height 374
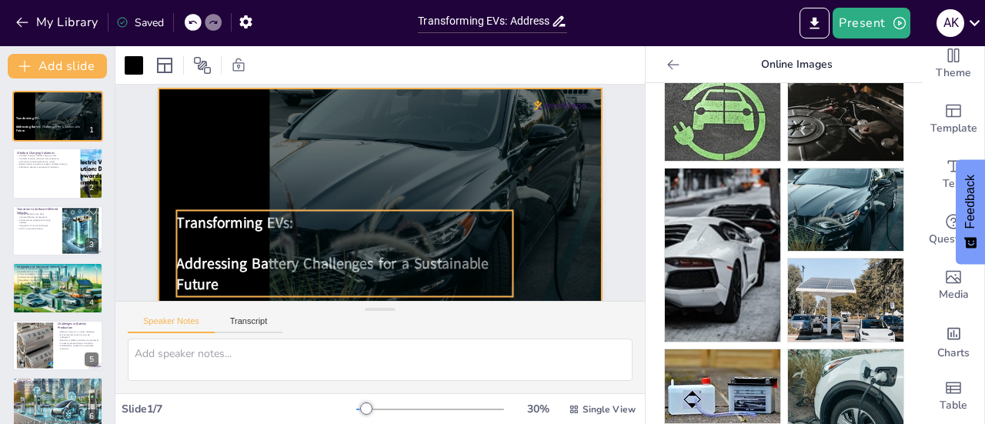
scroll to position [38, 0]
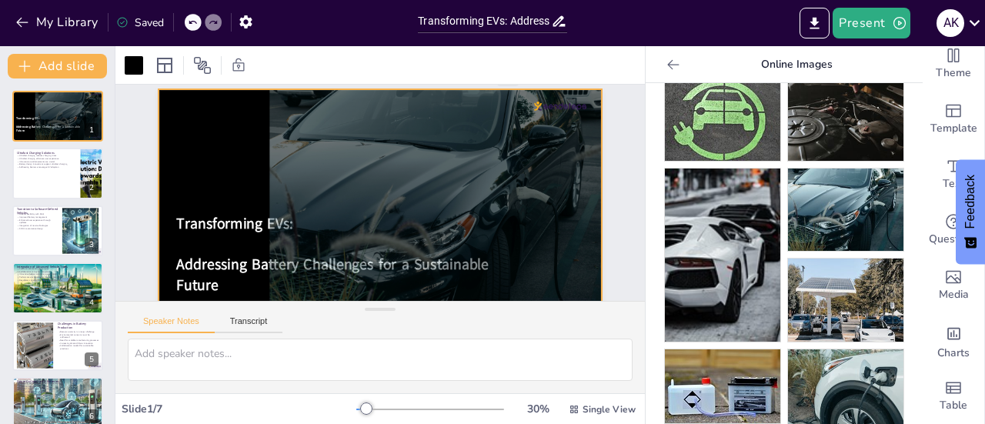
click at [194, 181] on div at bounding box center [369, 211] width 509 height 438
click at [211, 183] on div at bounding box center [360, 198] width 336 height 486
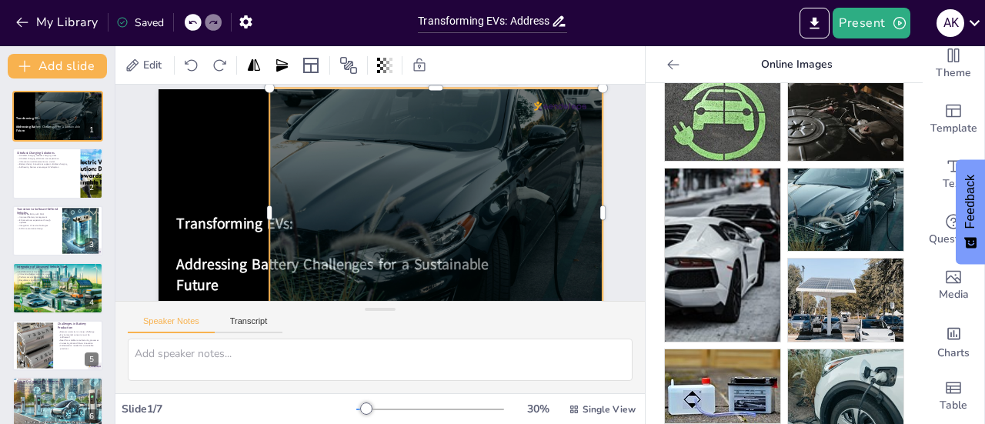
click at [285, 164] on div at bounding box center [414, 242] width 416 height 398
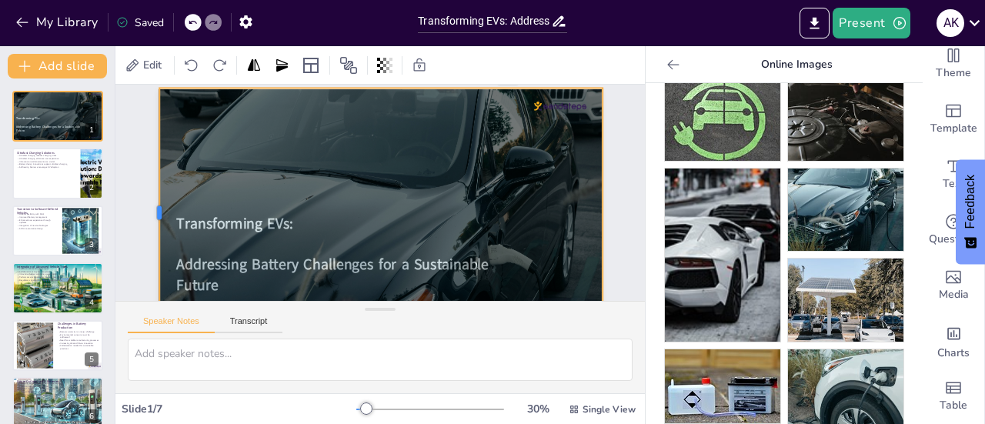
drag, startPoint x: 269, startPoint y: 203, endPoint x: 159, endPoint y: 202, distance: 110.1
click at [159, 202] on div at bounding box center [173, 96] width 135 height 222
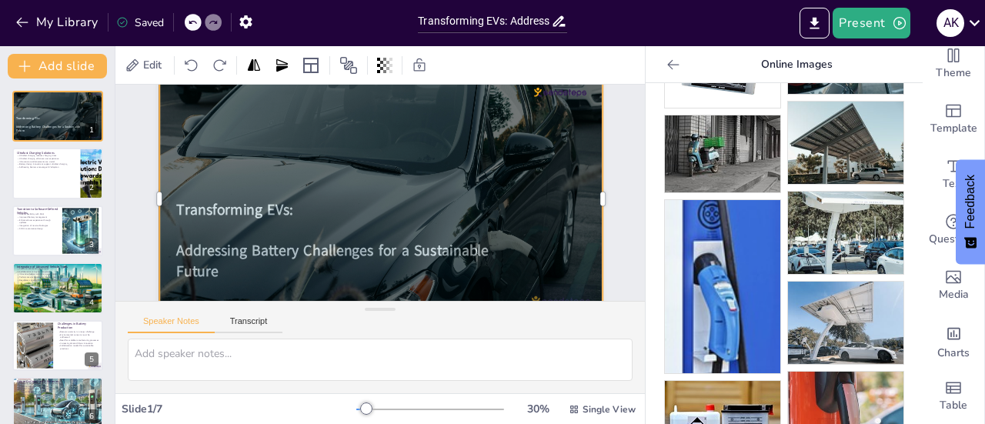
scroll to position [463, 0]
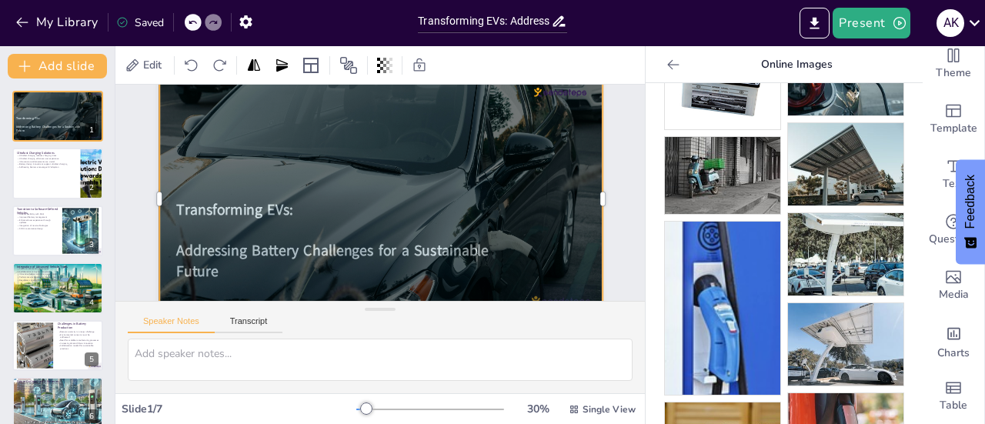
click at [666, 64] on icon at bounding box center [673, 64] width 15 height 15
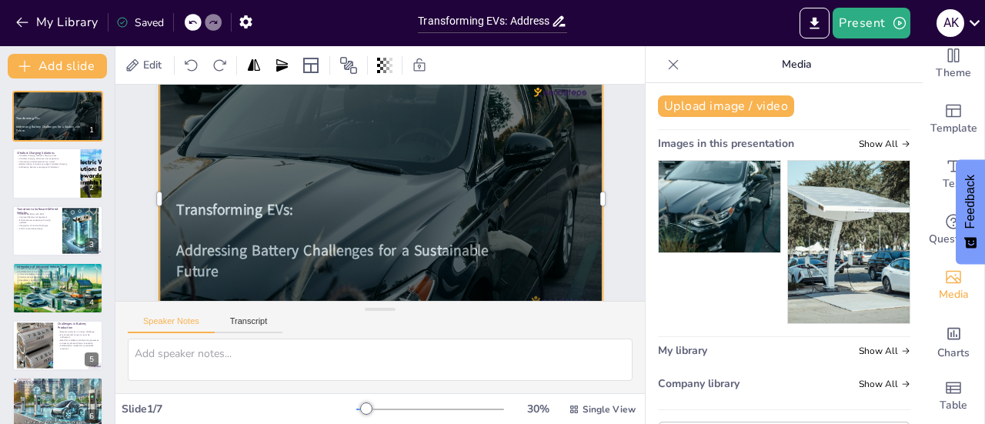
click at [669, 65] on icon at bounding box center [674, 64] width 10 height 10
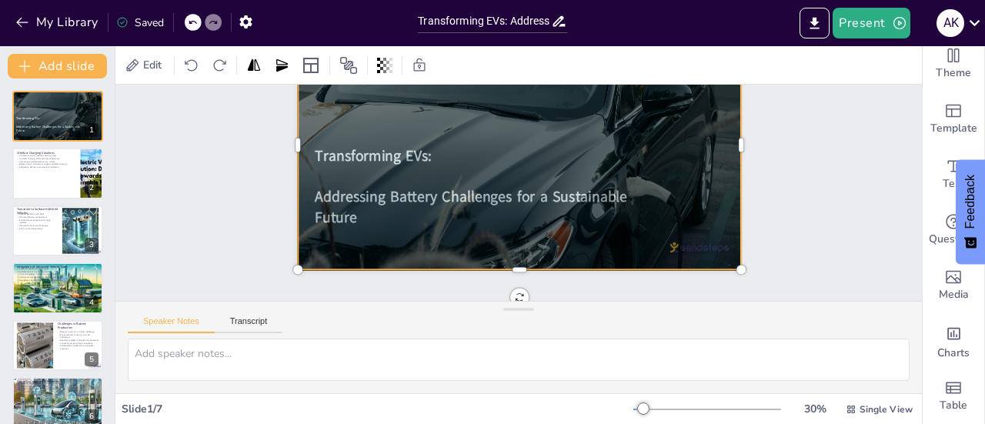
scroll to position [0, 0]
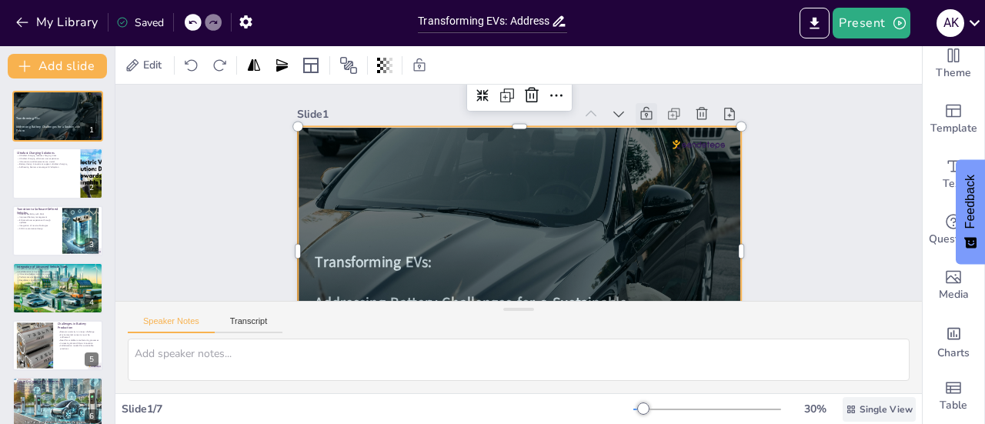
click at [860, 403] on span "Single View" at bounding box center [886, 409] width 53 height 12
click at [849, 376] on span "List View" at bounding box center [858, 375] width 81 height 15
click at [738, 407] on div at bounding box center [719, 409] width 148 height 12
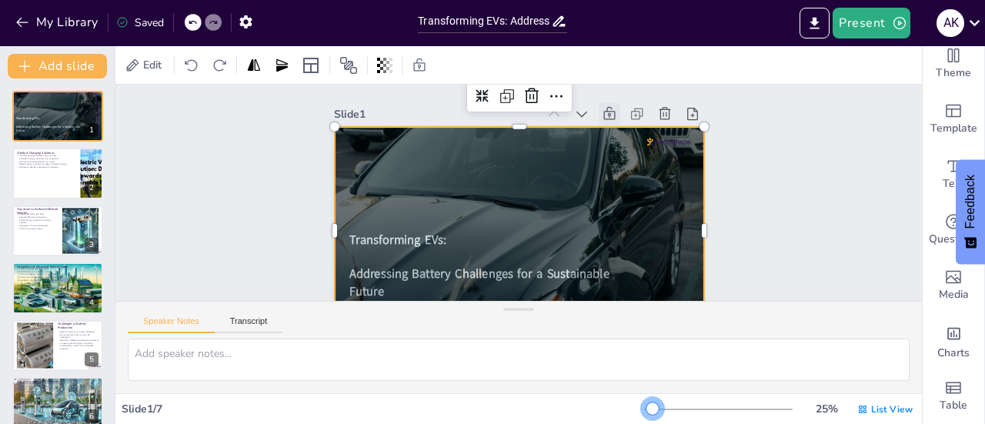
click at [645, 407] on div at bounding box center [719, 409] width 148 height 12
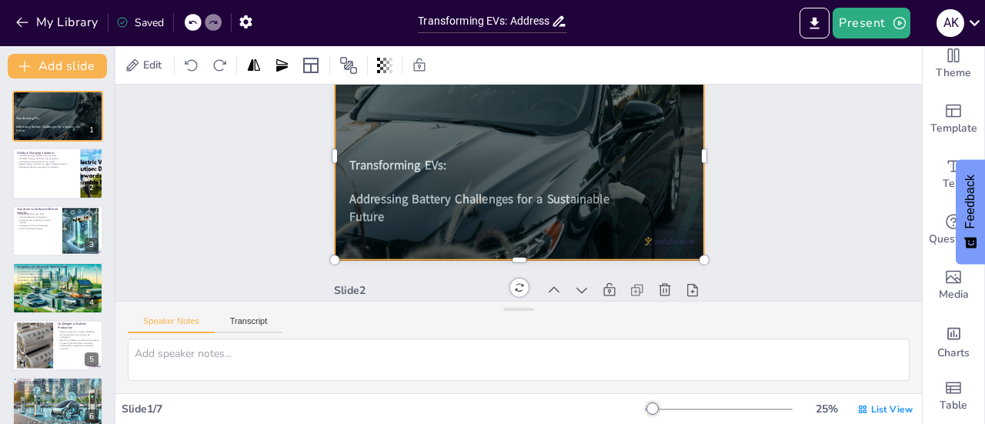
scroll to position [75, 0]
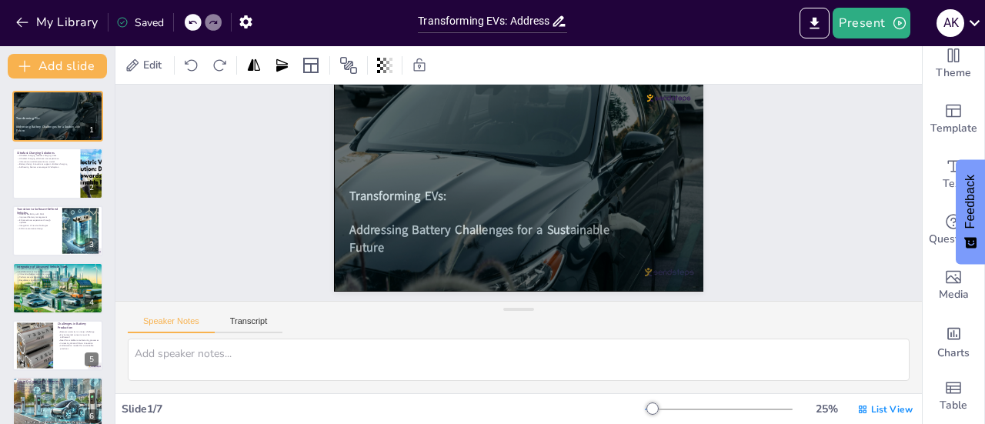
scroll to position [40, 0]
